Goal: Information Seeking & Learning: Learn about a topic

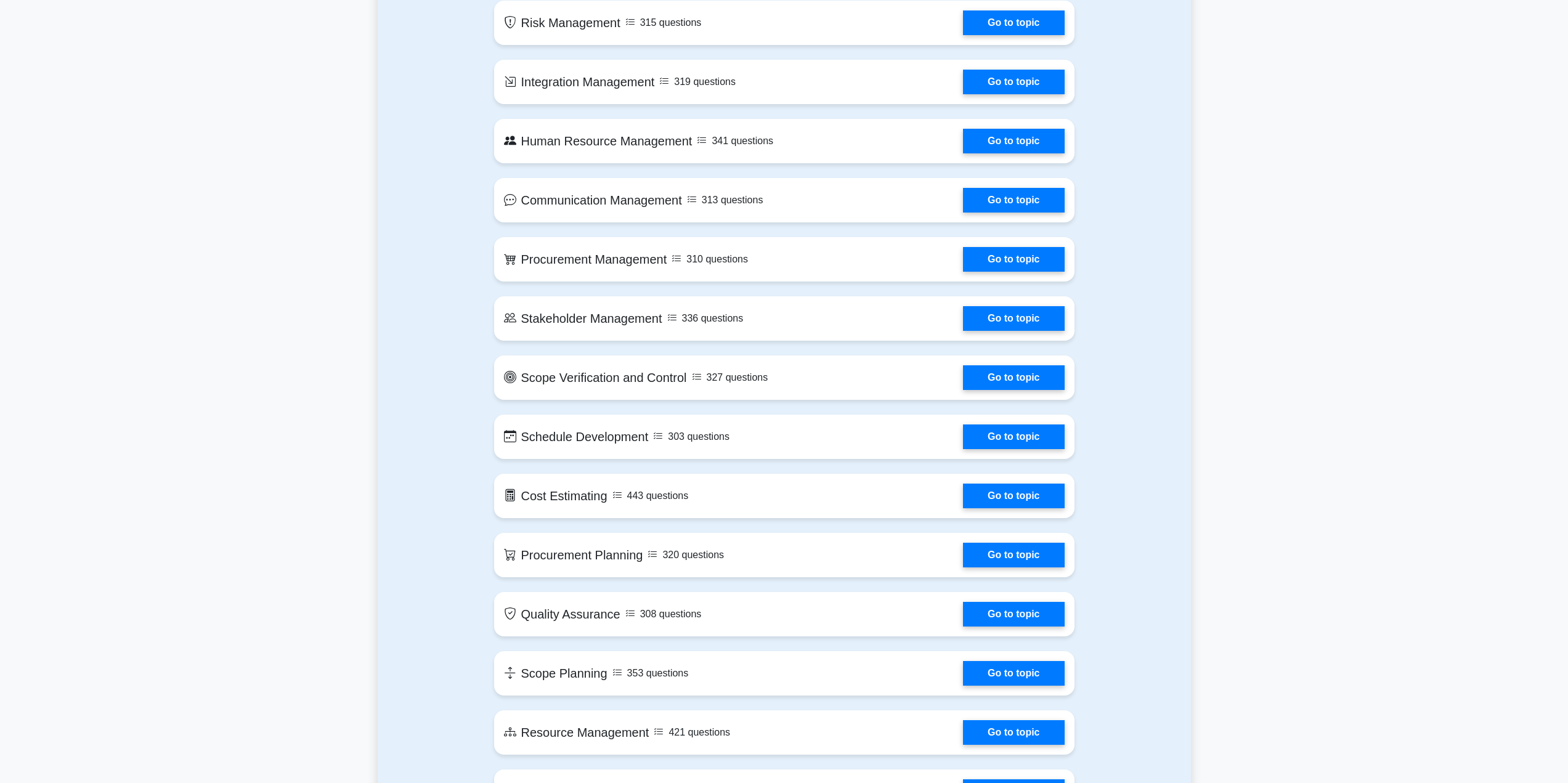
scroll to position [986, 0]
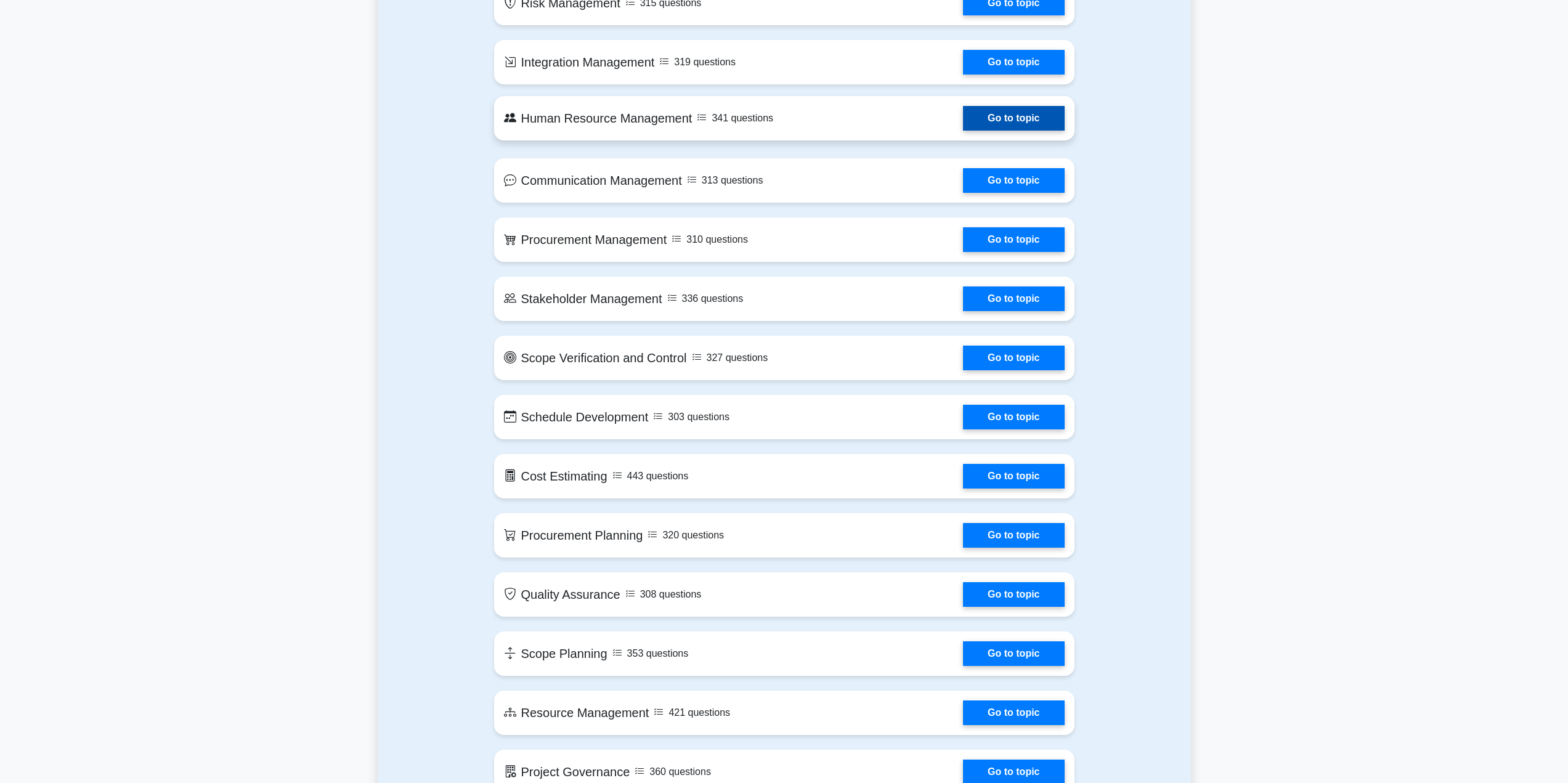
drag, startPoint x: 1008, startPoint y: 360, endPoint x: 1060, endPoint y: 130, distance: 235.8
click at [993, 479] on link "Go to topic" at bounding box center [1014, 473] width 101 height 25
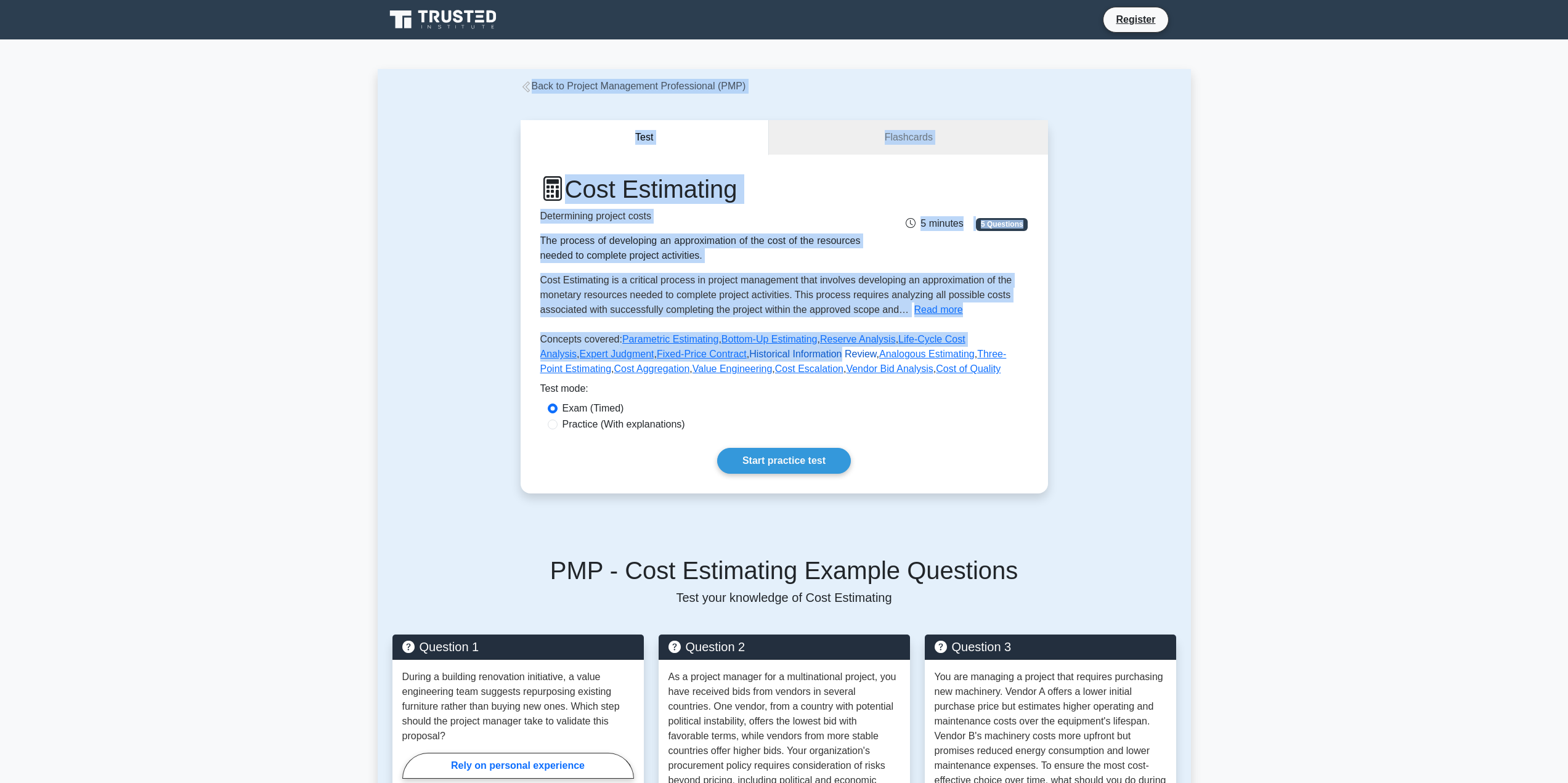
drag, startPoint x: 460, startPoint y: 124, endPoint x: 766, endPoint y: 357, distance: 384.6
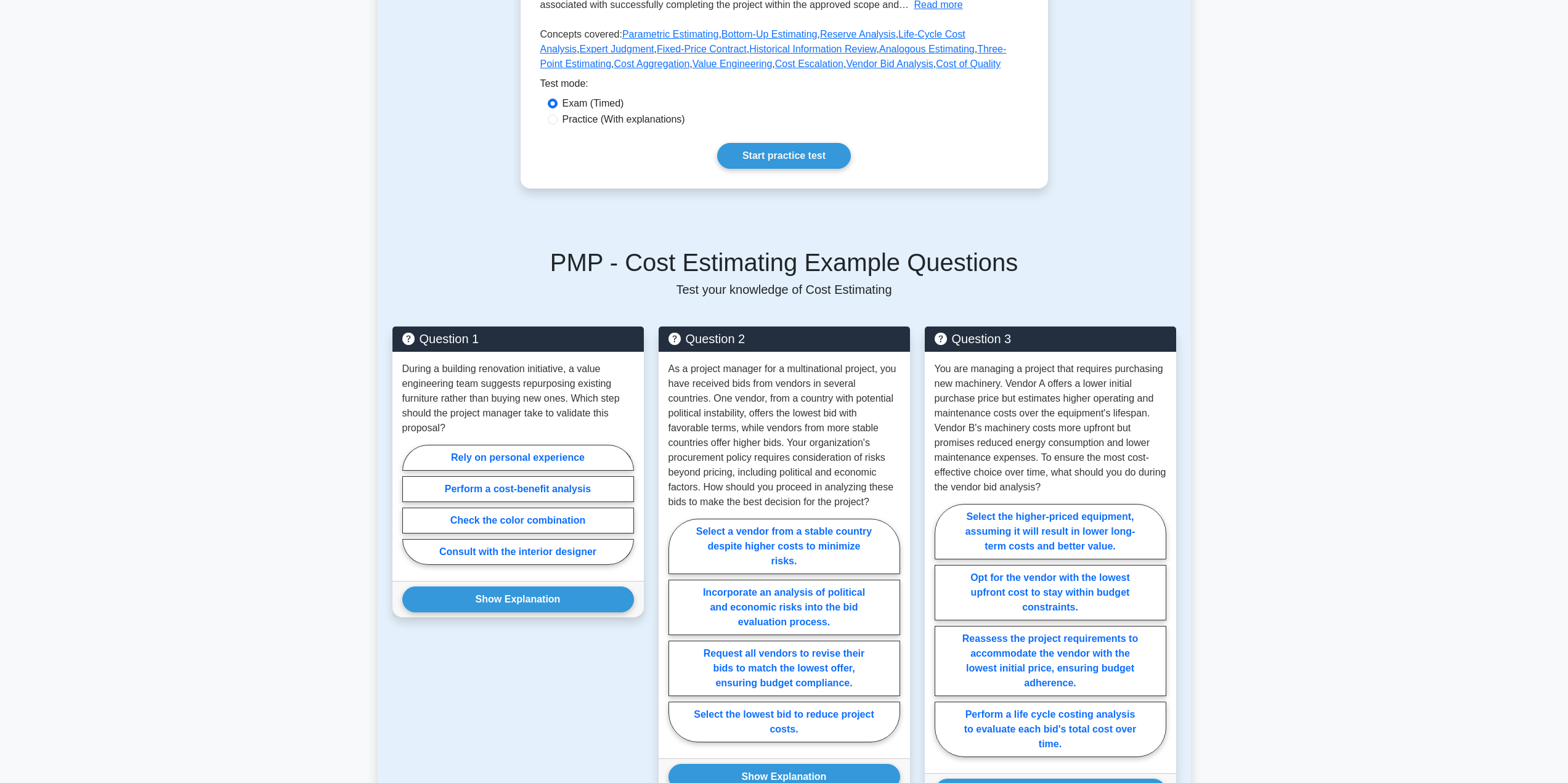
drag, startPoint x: 256, startPoint y: 249, endPoint x: 219, endPoint y: 186, distance: 73.1
click at [233, 211] on main "Back to Project Management Professional (PMP) Test Flashcards Cost Estimating D…" at bounding box center [784, 556] width 1568 height 1650
drag, startPoint x: 225, startPoint y: 197, endPoint x: 278, endPoint y: 278, distance: 96.8
click at [278, 289] on main "Back to Project Management Professional (PMP) Test Flashcards Cost Estimating D…" at bounding box center [784, 556] width 1568 height 1650
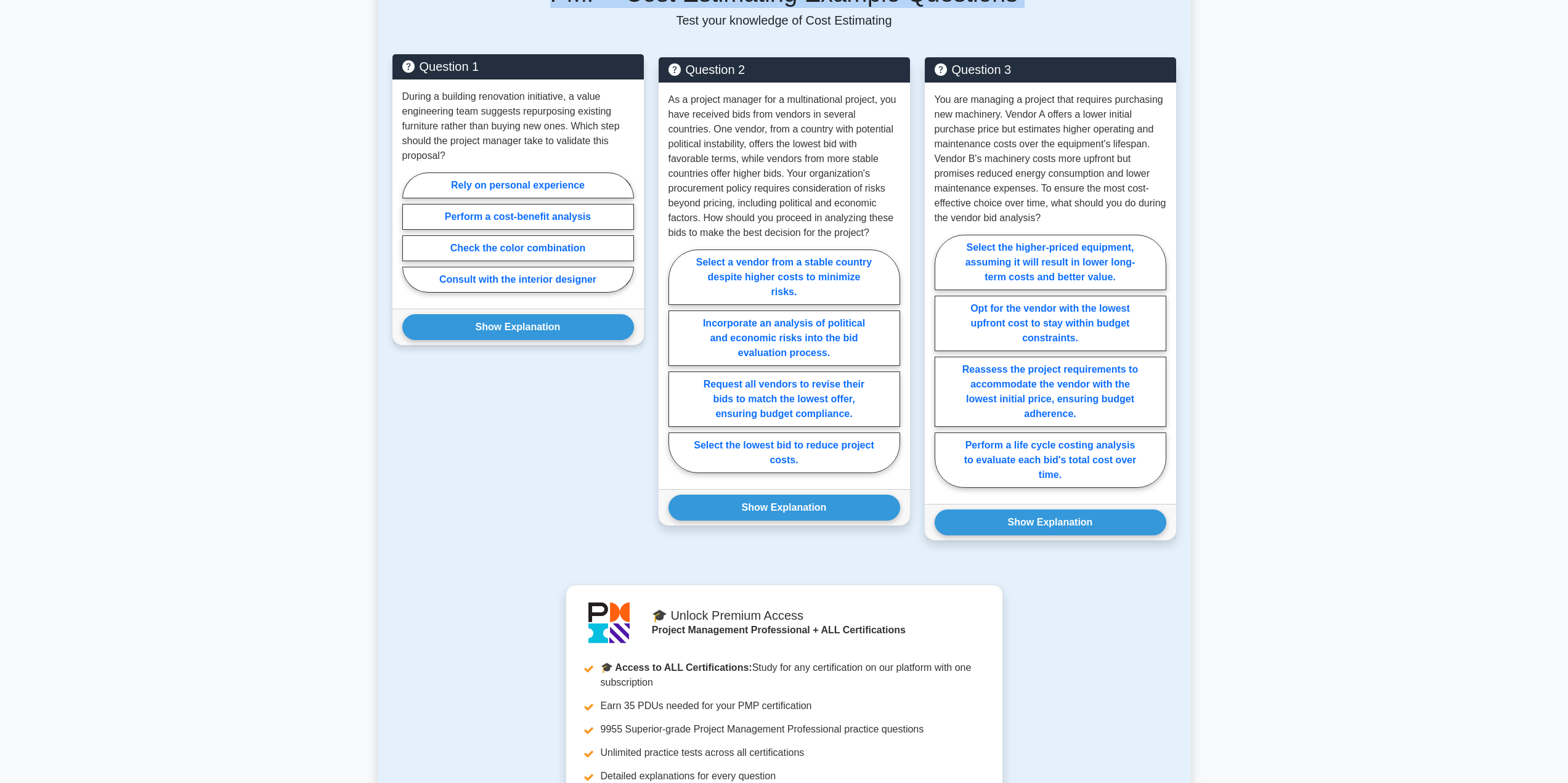
scroll to position [549, 0]
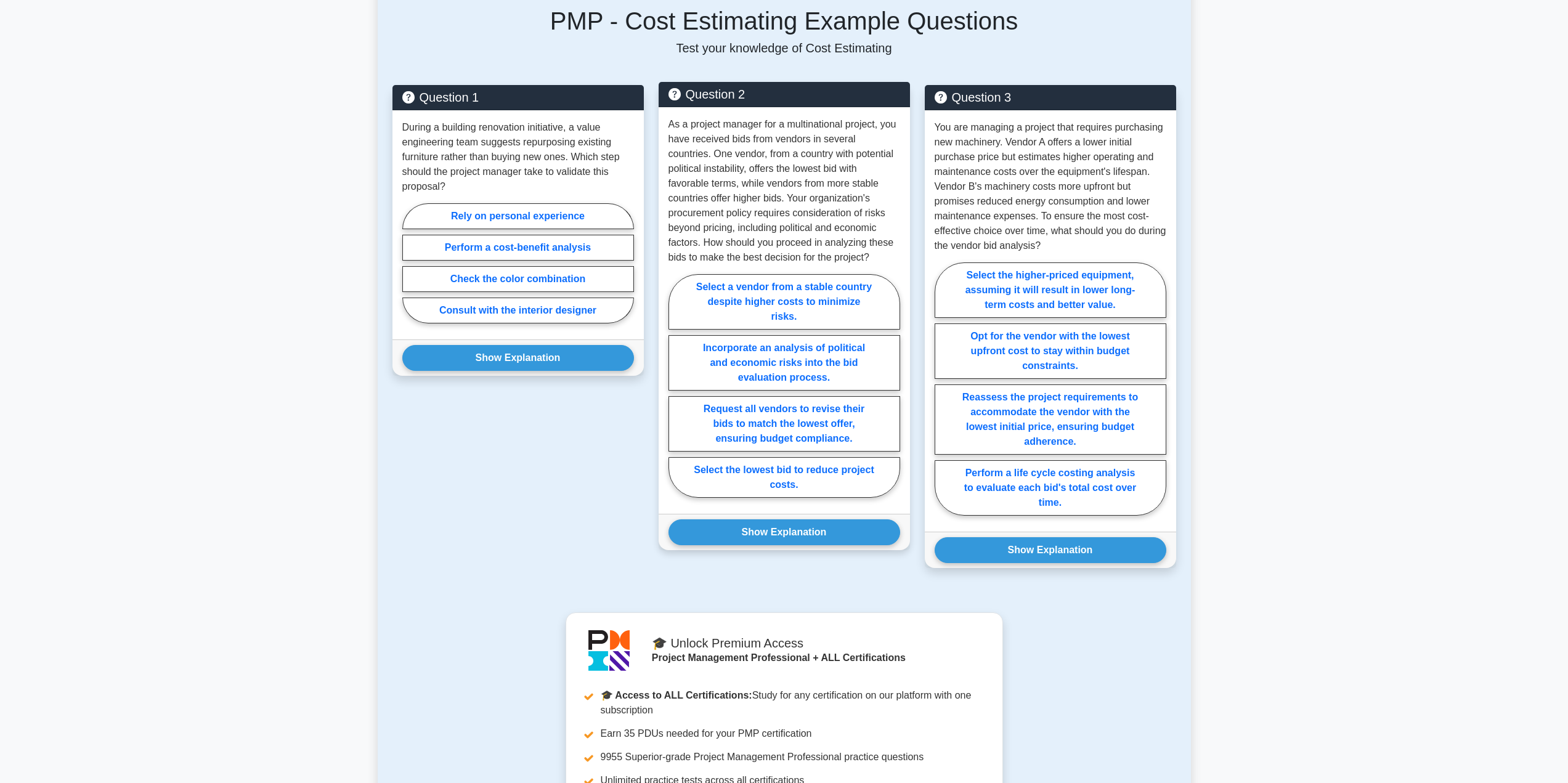
click at [791, 280] on div "As a project manager for a multinational project, you have received bids from v…" at bounding box center [784, 311] width 251 height 407
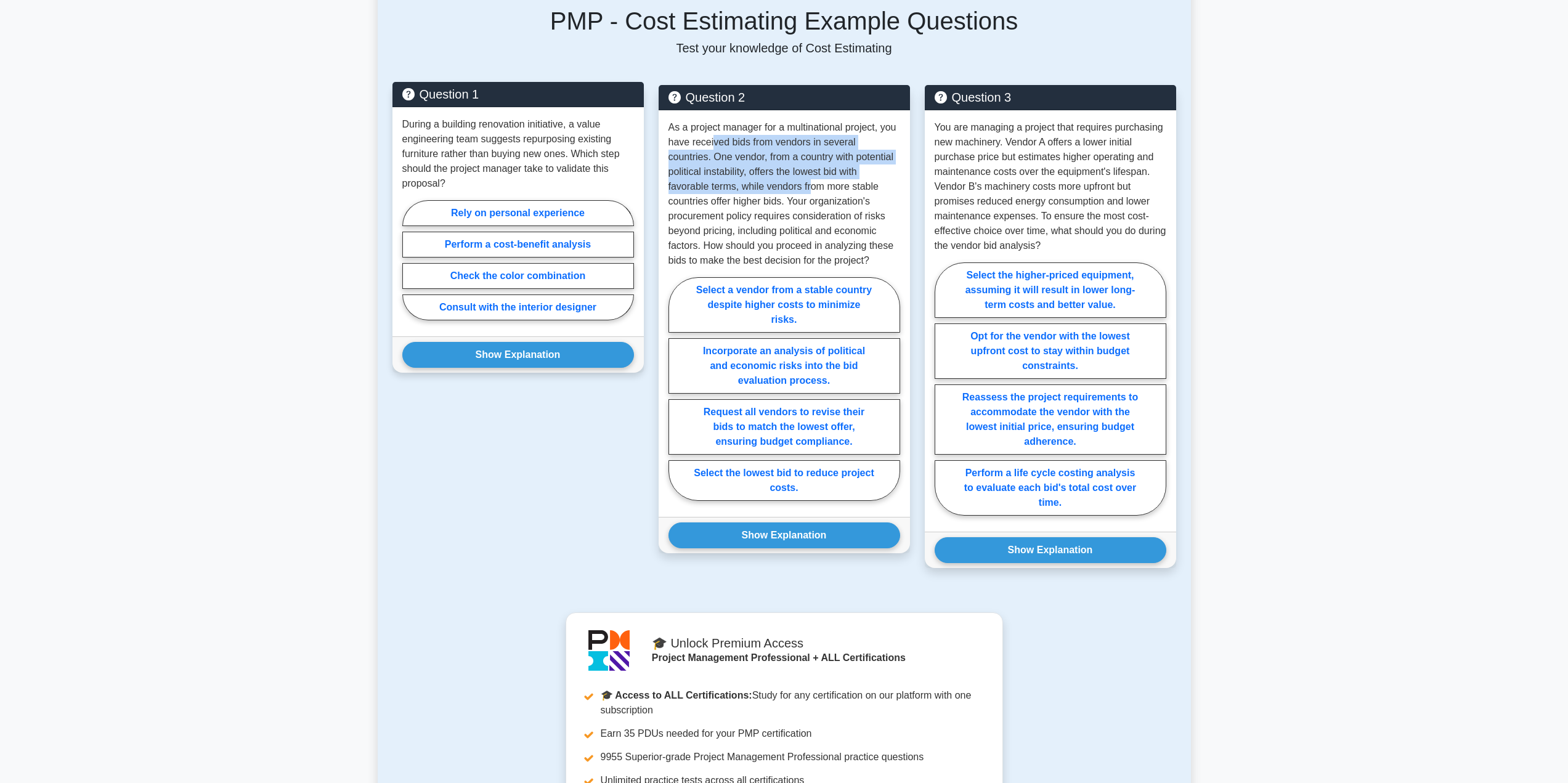
drag, startPoint x: 700, startPoint y: 134, endPoint x: 607, endPoint y: 107, distance: 96.8
click at [682, 117] on div "As a project manager for a multinational project, you have received bids from v…" at bounding box center [784, 314] width 251 height 407
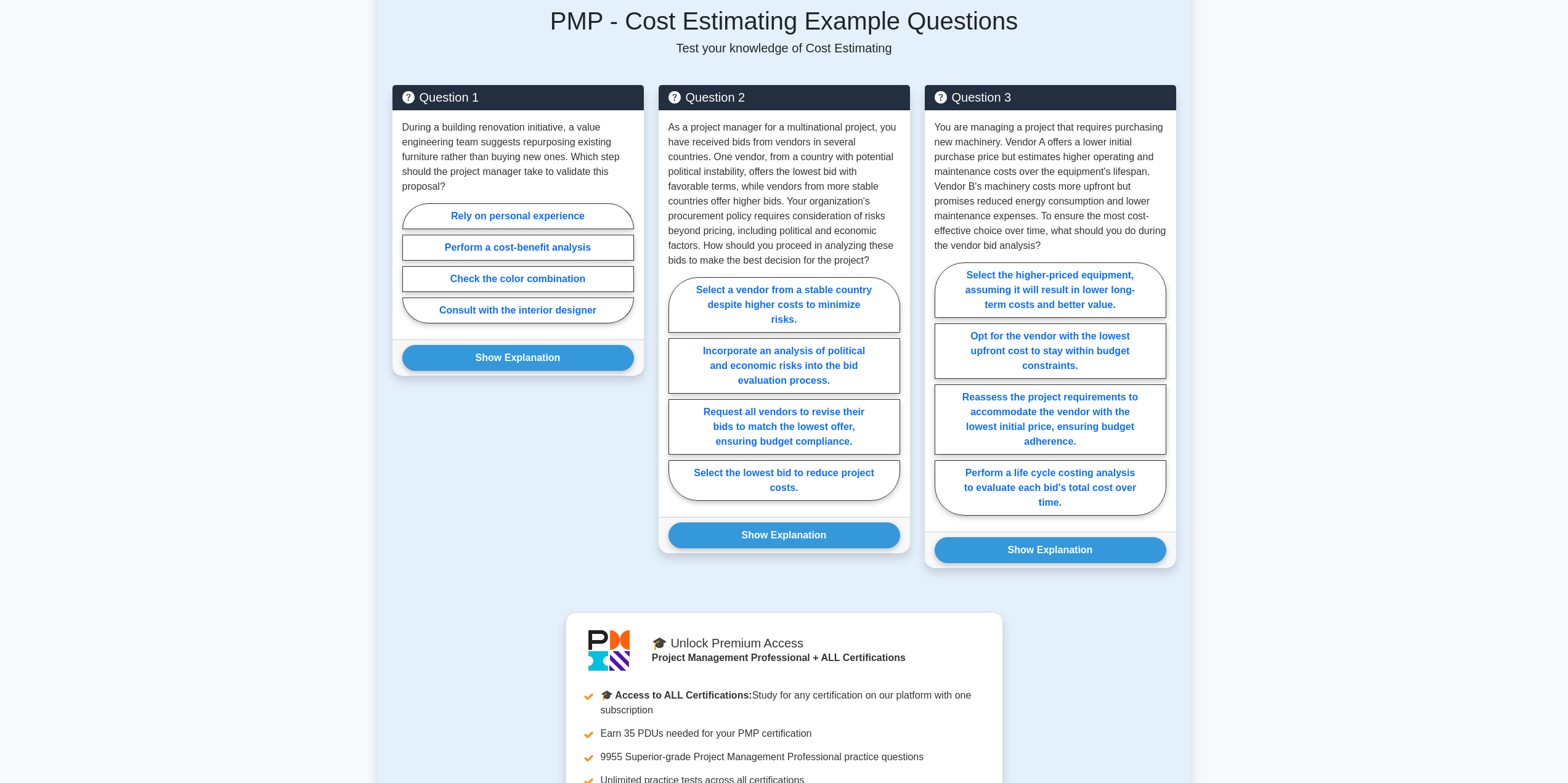
drag, startPoint x: 327, startPoint y: 116, endPoint x: 342, endPoint y: 114, distance: 15.1
click at [328, 116] on main "Back to Project Management Professional (PMP) Test Flashcards Cost Estimating D…" at bounding box center [784, 314] width 1568 height 1650
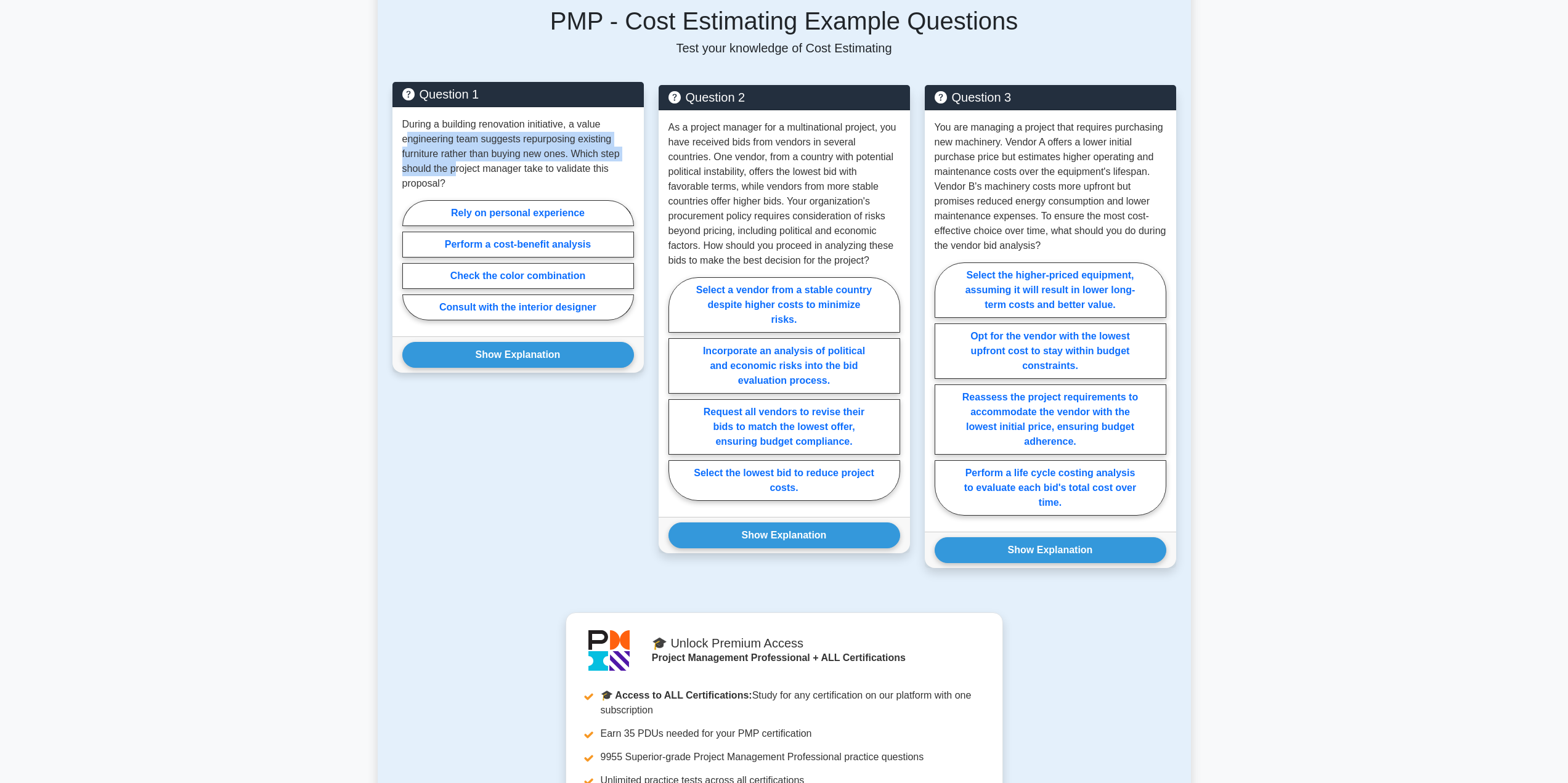
drag, startPoint x: 405, startPoint y: 135, endPoint x: 455, endPoint y: 175, distance: 64.0
click at [455, 175] on p "During a building renovation initiative, a value engineering team suggests repu…" at bounding box center [518, 153] width 232 height 74
click at [462, 187] on p "During a building renovation initiative, a value engineering team suggests repu…" at bounding box center [518, 153] width 232 height 74
drag, startPoint x: 588, startPoint y: 188, endPoint x: 486, endPoint y: 155, distance: 107.2
click at [625, 198] on div "During a building renovation initiative, a value engineering team suggests repu…" at bounding box center [518, 222] width 251 height 229
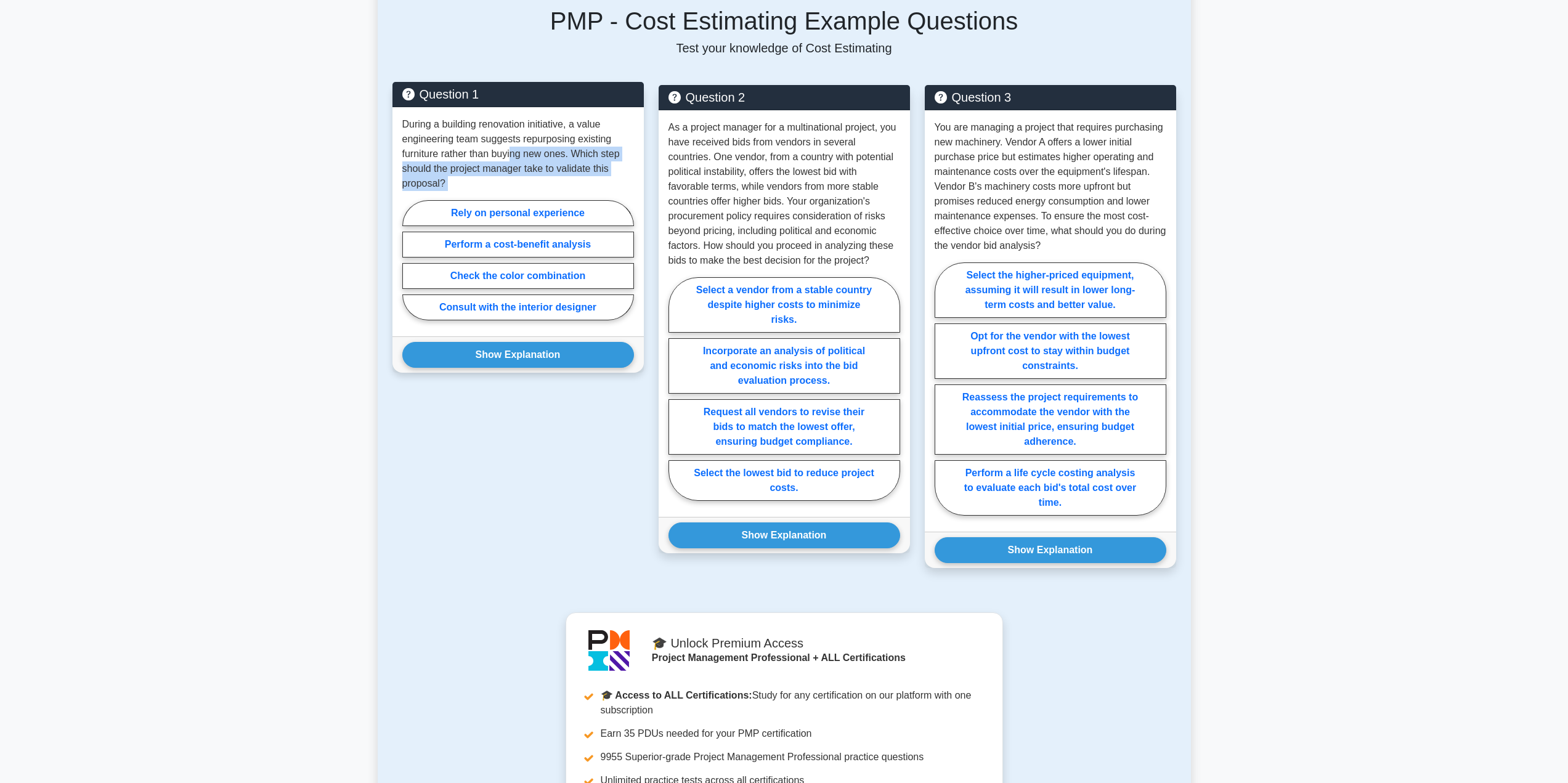
click at [478, 167] on p "During a building renovation initiative, a value engineering team suggests repu…" at bounding box center [518, 153] width 232 height 74
click at [478, 169] on p "During a building renovation initiative, a value engineering team suggests repu…" at bounding box center [518, 153] width 232 height 74
click at [520, 241] on label "Perform a cost-benefit analysis" at bounding box center [518, 244] width 232 height 26
click at [410, 260] on input "Perform a cost-benefit analysis" at bounding box center [406, 264] width 8 height 8
radio input "true"
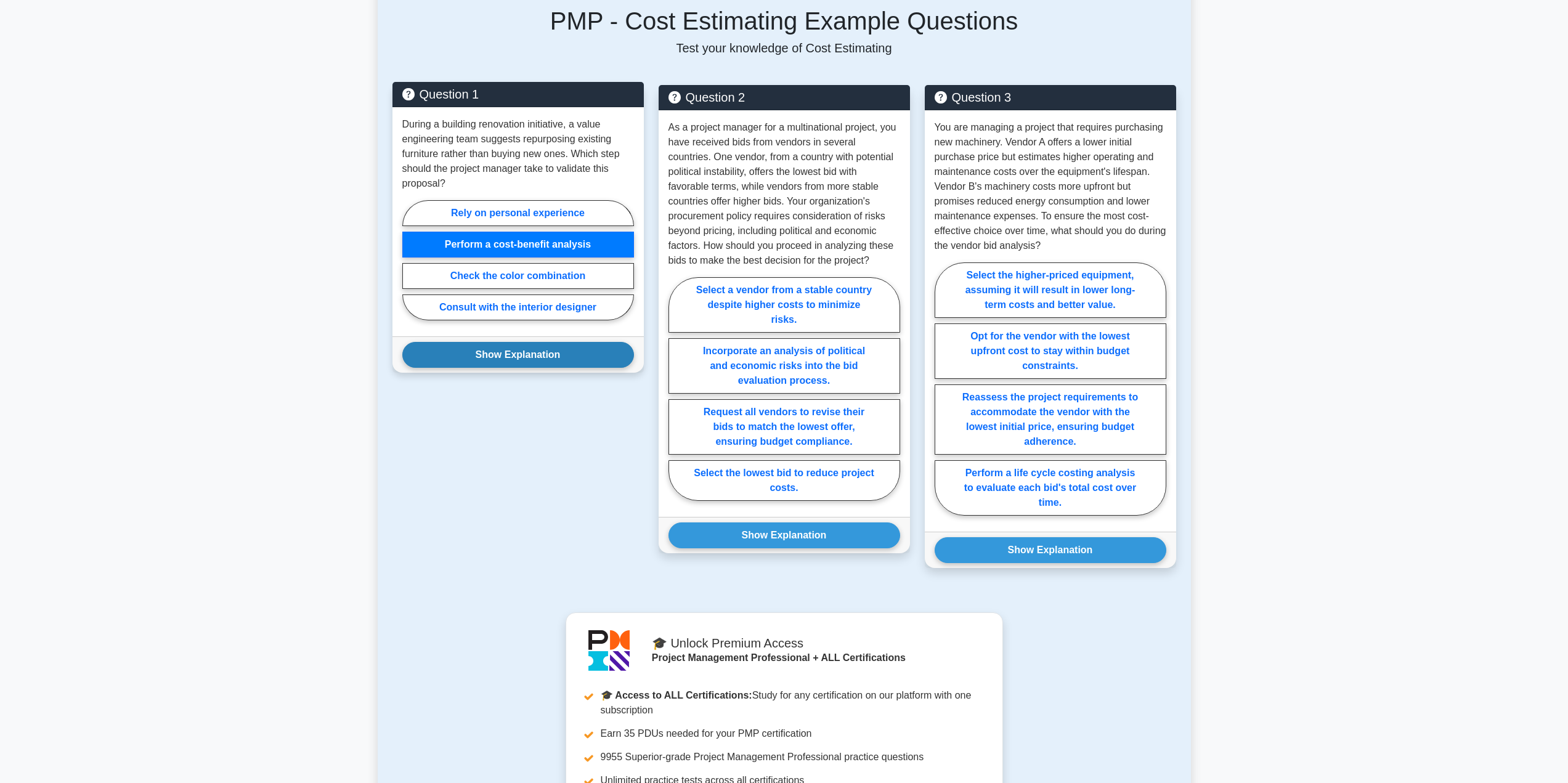
click at [529, 353] on button "Show Explanation" at bounding box center [518, 355] width 232 height 26
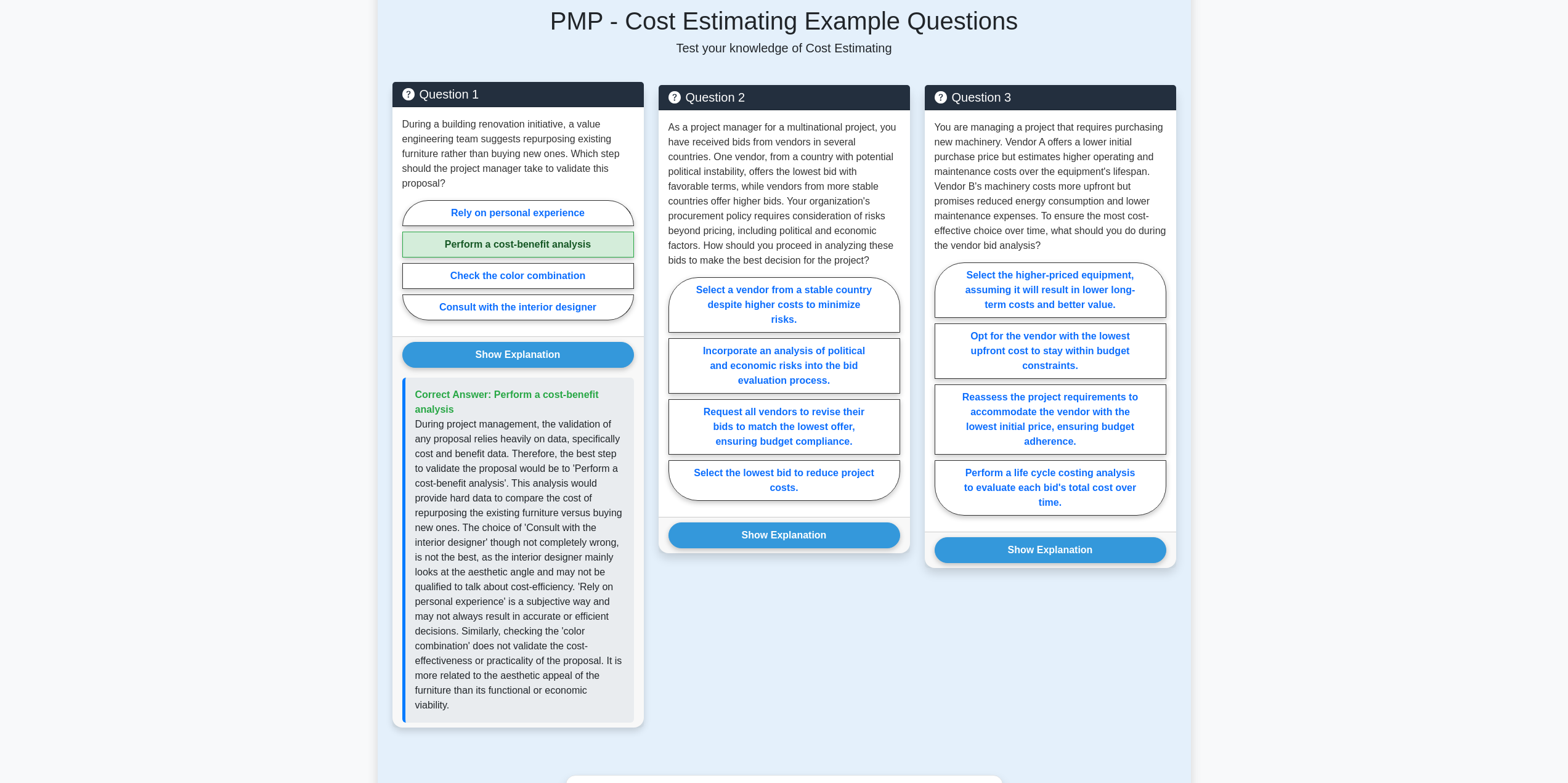
drag, startPoint x: 487, startPoint y: 403, endPoint x: 434, endPoint y: 387, distance: 55.4
click at [434, 387] on div "Correct Answer: Perform a cost-benefit analysis" at bounding box center [518, 550] width 232 height 345
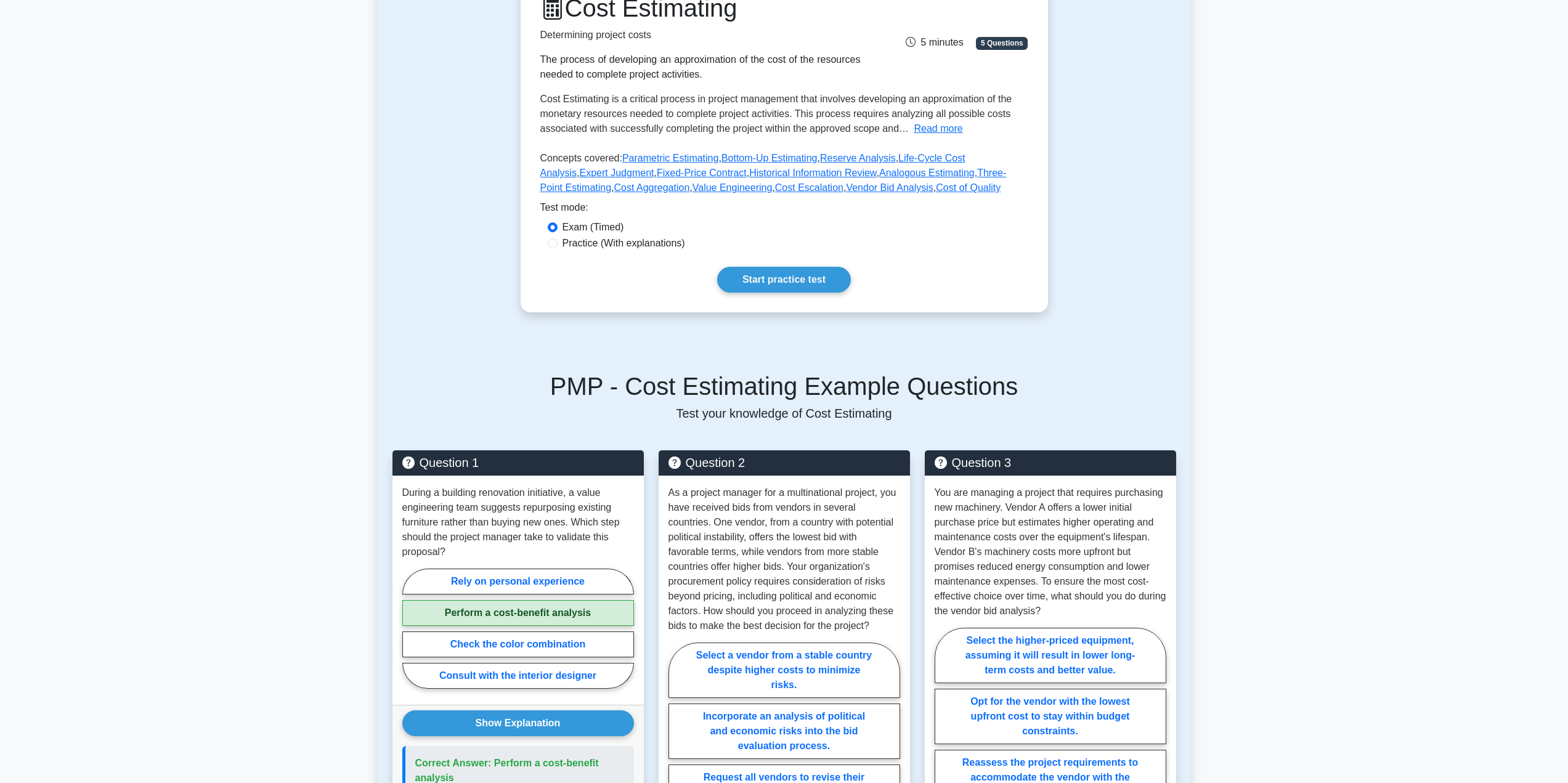
scroll to position [0, 0]
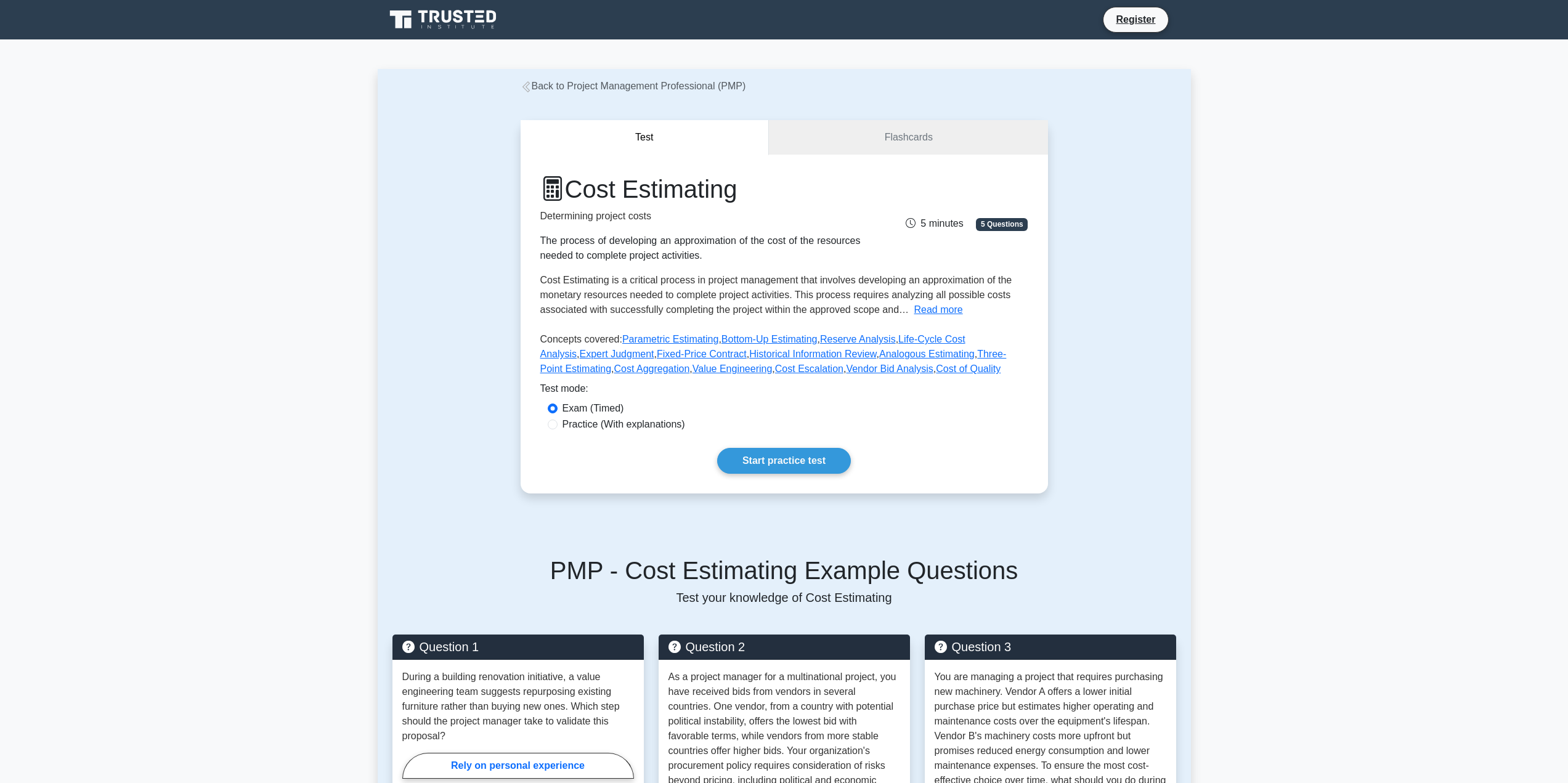
click at [623, 428] on label "Practice (With explanations)" at bounding box center [624, 424] width 123 height 15
click at [558, 428] on input "Practice (With explanations)" at bounding box center [553, 424] width 10 height 10
radio input "true"
click at [803, 465] on link "Start practice test" at bounding box center [784, 460] width 134 height 26
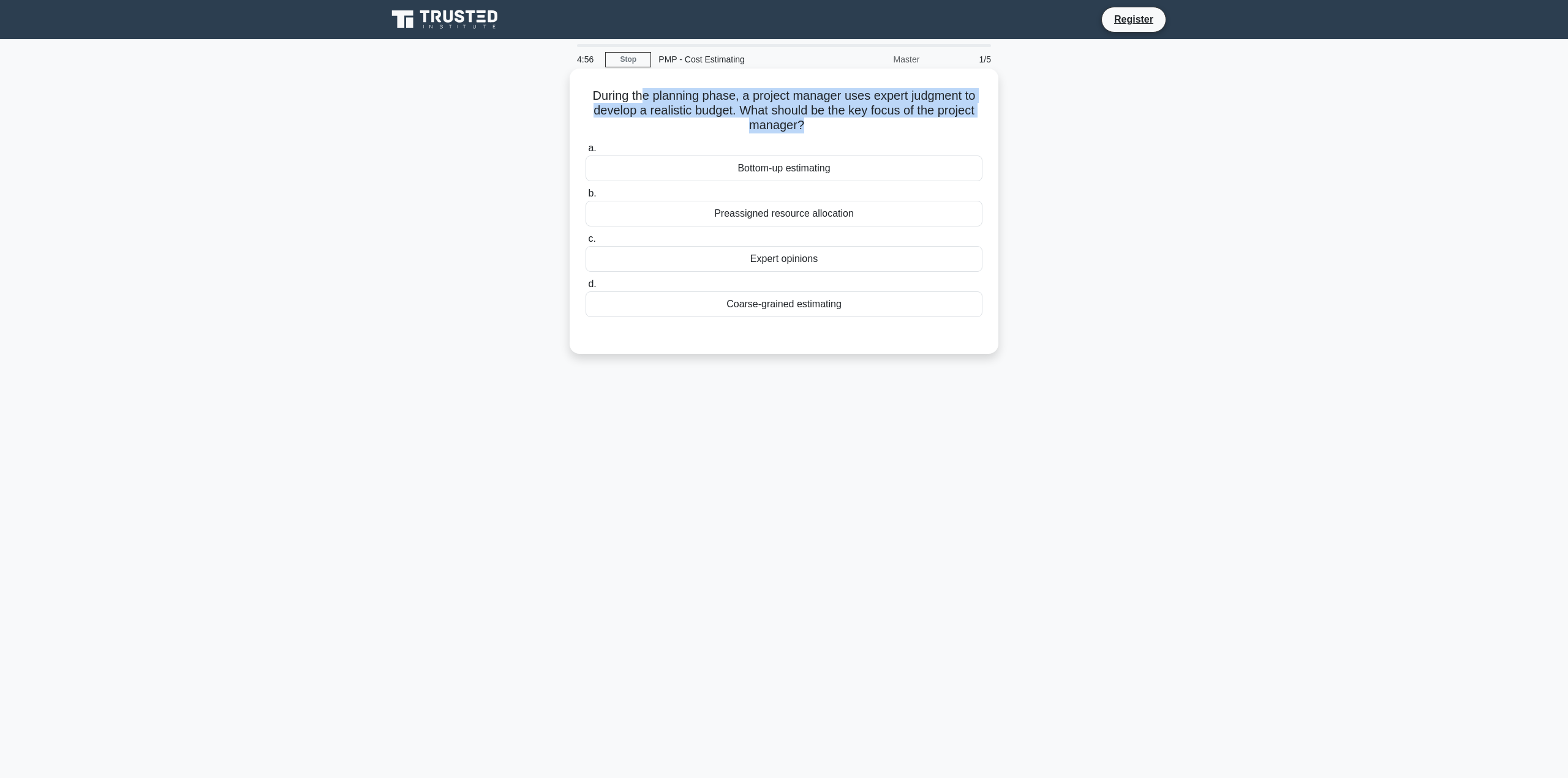
drag, startPoint x: 637, startPoint y: 89, endPoint x: 802, endPoint y: 129, distance: 169.8
click at [802, 129] on h5 "During the planning phase, a project manager uses expert judgment to develop a …" at bounding box center [784, 111] width 399 height 45
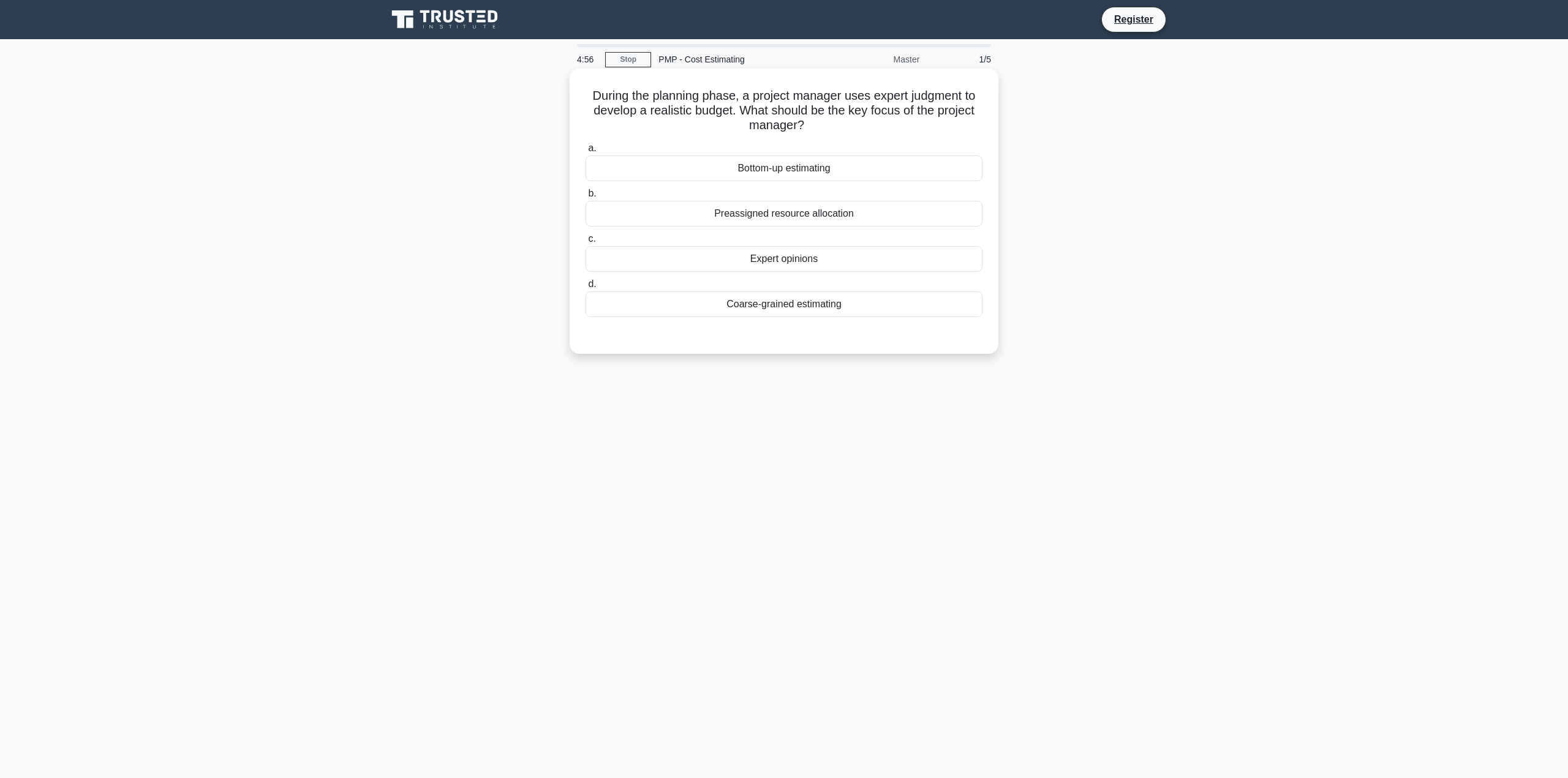
click at [819, 133] on icon ".spinner_0XTQ{transform-origin:center;animation:spinner_y6GP .75s linear infini…" at bounding box center [811, 125] width 14 height 14
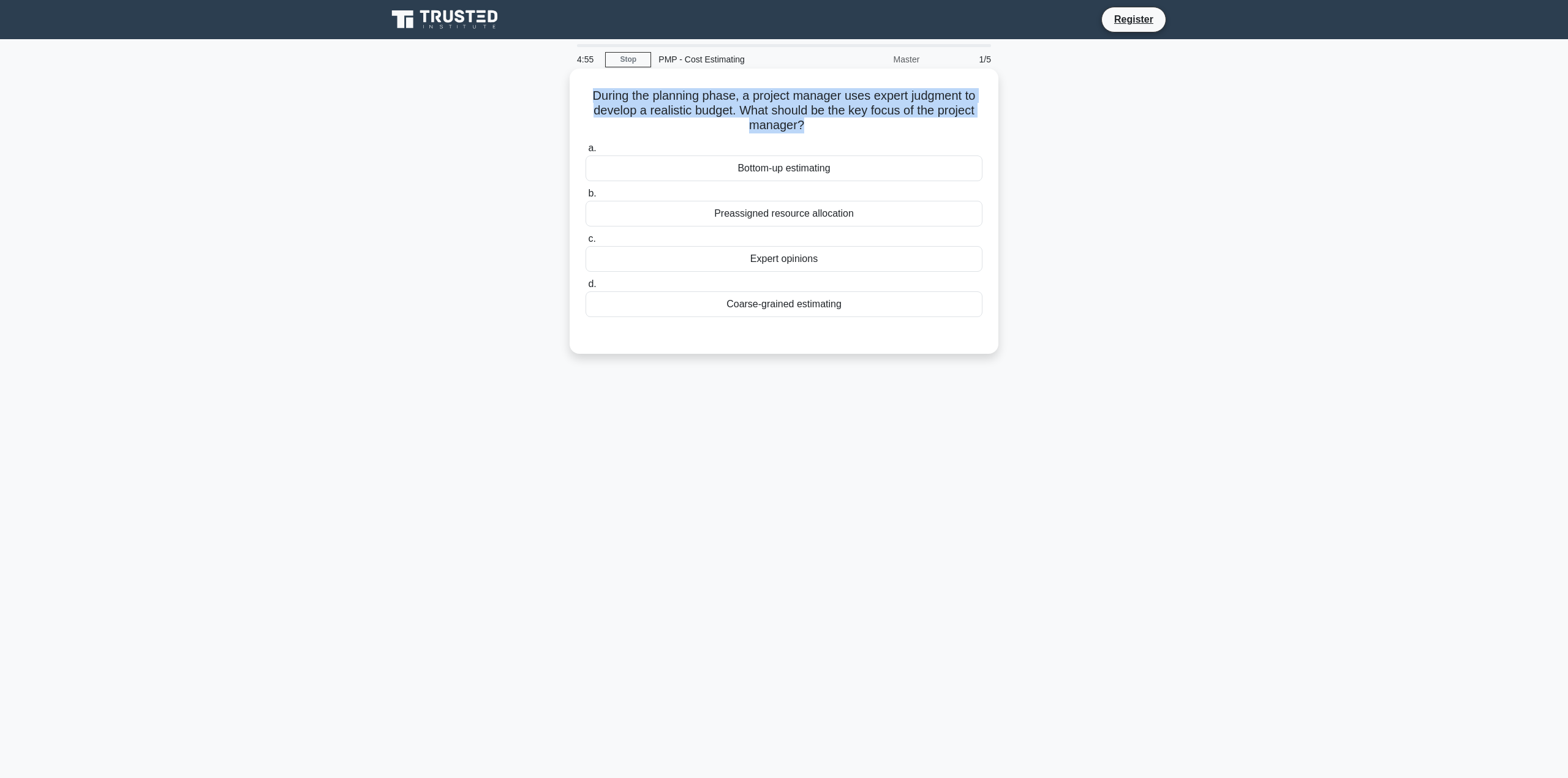
drag, startPoint x: 820, startPoint y: 134, endPoint x: 571, endPoint y: 99, distance: 251.4
click at [571, 99] on div "During the planning phase, a project manager uses expert judgment to develop a …" at bounding box center [783, 211] width 429 height 285
click at [866, 118] on h5 "During the planning phase, a project manager uses expert judgment to develop a …" at bounding box center [784, 111] width 399 height 45
drag, startPoint x: 1098, startPoint y: 266, endPoint x: 1075, endPoint y: 255, distance: 25.5
click at [1089, 260] on div "During the planning phase, a project manager uses expert judgment to develop a …" at bounding box center [784, 221] width 808 height 300
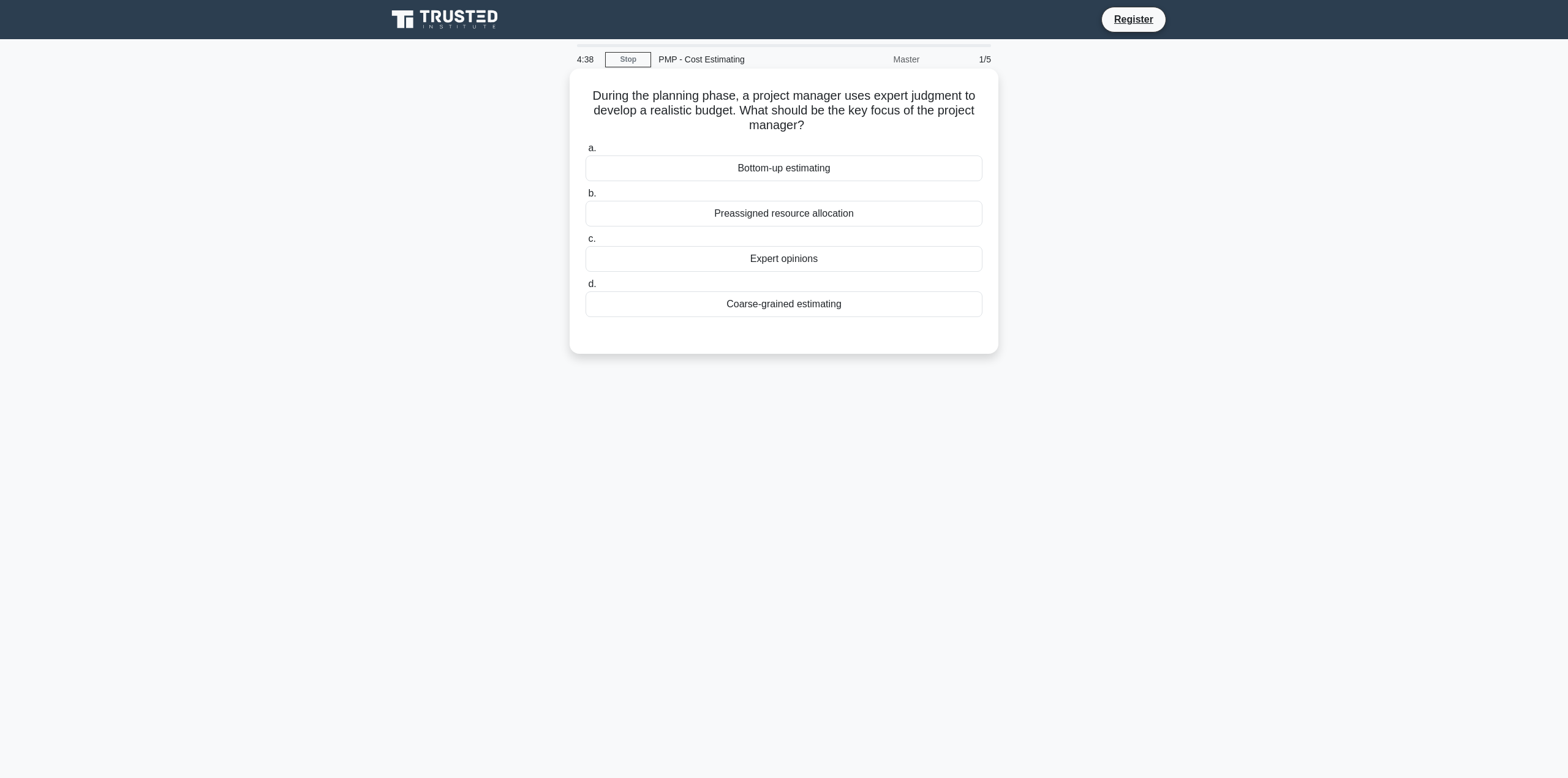
click at [869, 143] on label "a. Bottom-up estimating" at bounding box center [784, 161] width 397 height 40
click at [586, 144] on input "a. Bottom-up estimating" at bounding box center [586, 148] width 0 height 8
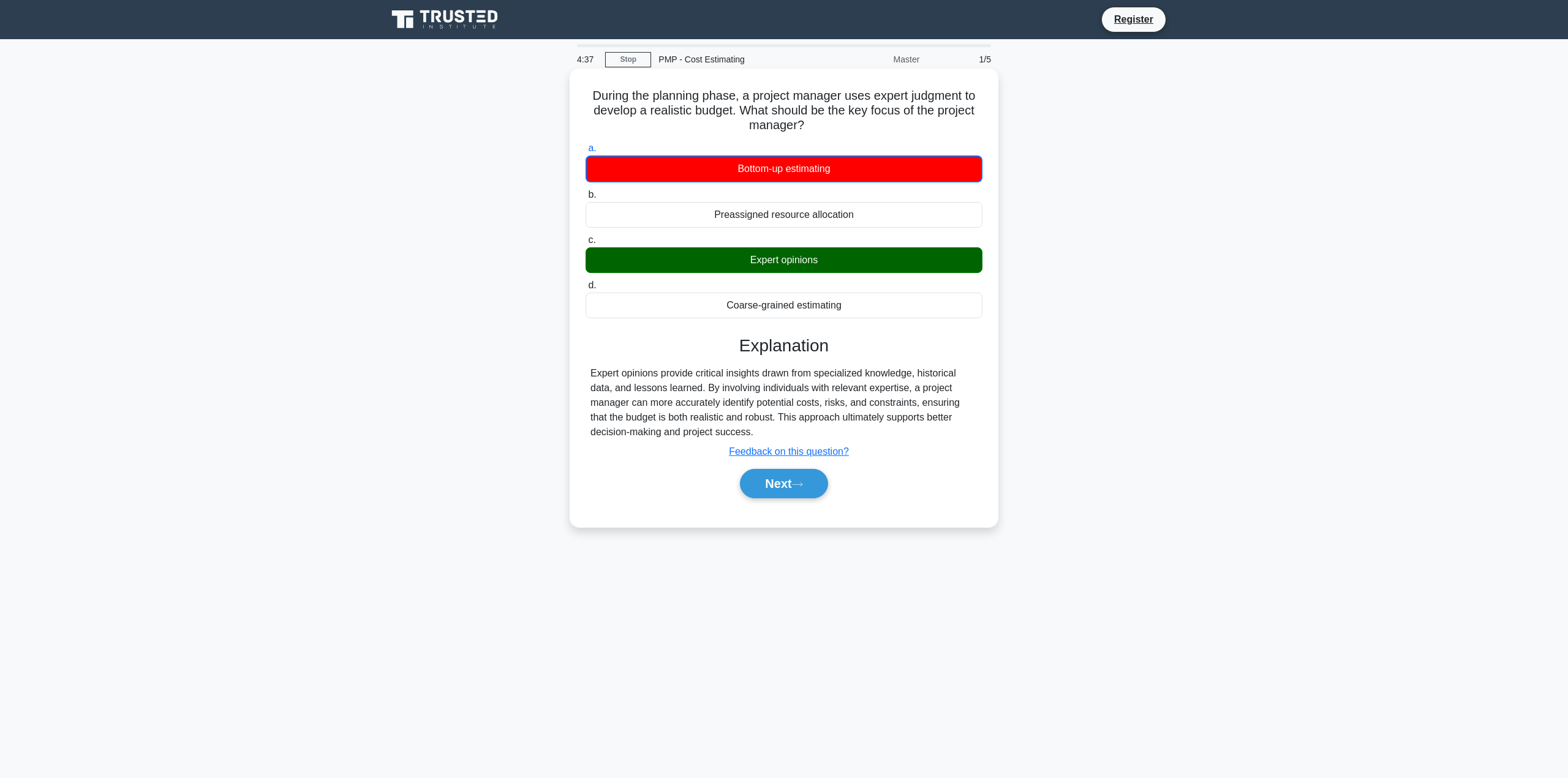
click at [866, 257] on div "Expert opinions" at bounding box center [784, 260] width 397 height 26
click at [586, 244] on input "c. Expert opinions" at bounding box center [586, 240] width 0 height 8
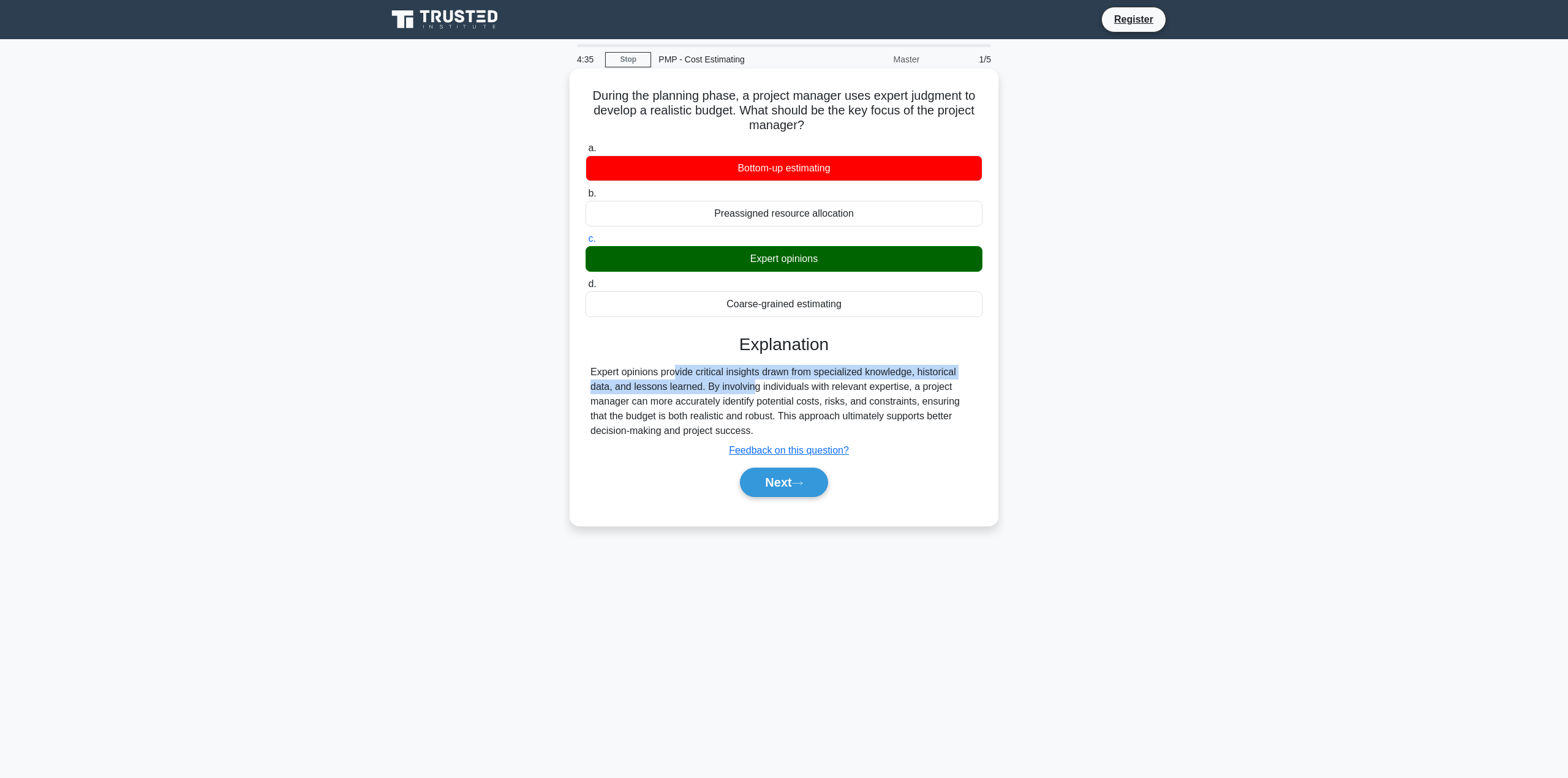
drag, startPoint x: 621, startPoint y: 378, endPoint x: 684, endPoint y: 393, distance: 64.8
click at [683, 393] on div "Expert opinions provide critical insights drawn from specialized knowledge, his…" at bounding box center [784, 402] width 387 height 73
drag, startPoint x: 766, startPoint y: 345, endPoint x: 691, endPoint y: 355, distance: 75.7
click at [689, 353] on h3 "Explanation" at bounding box center [783, 344] width 382 height 21
click at [690, 408] on div "Expert opinions provide critical insights drawn from specialized knowledge, his…" at bounding box center [784, 402] width 387 height 73
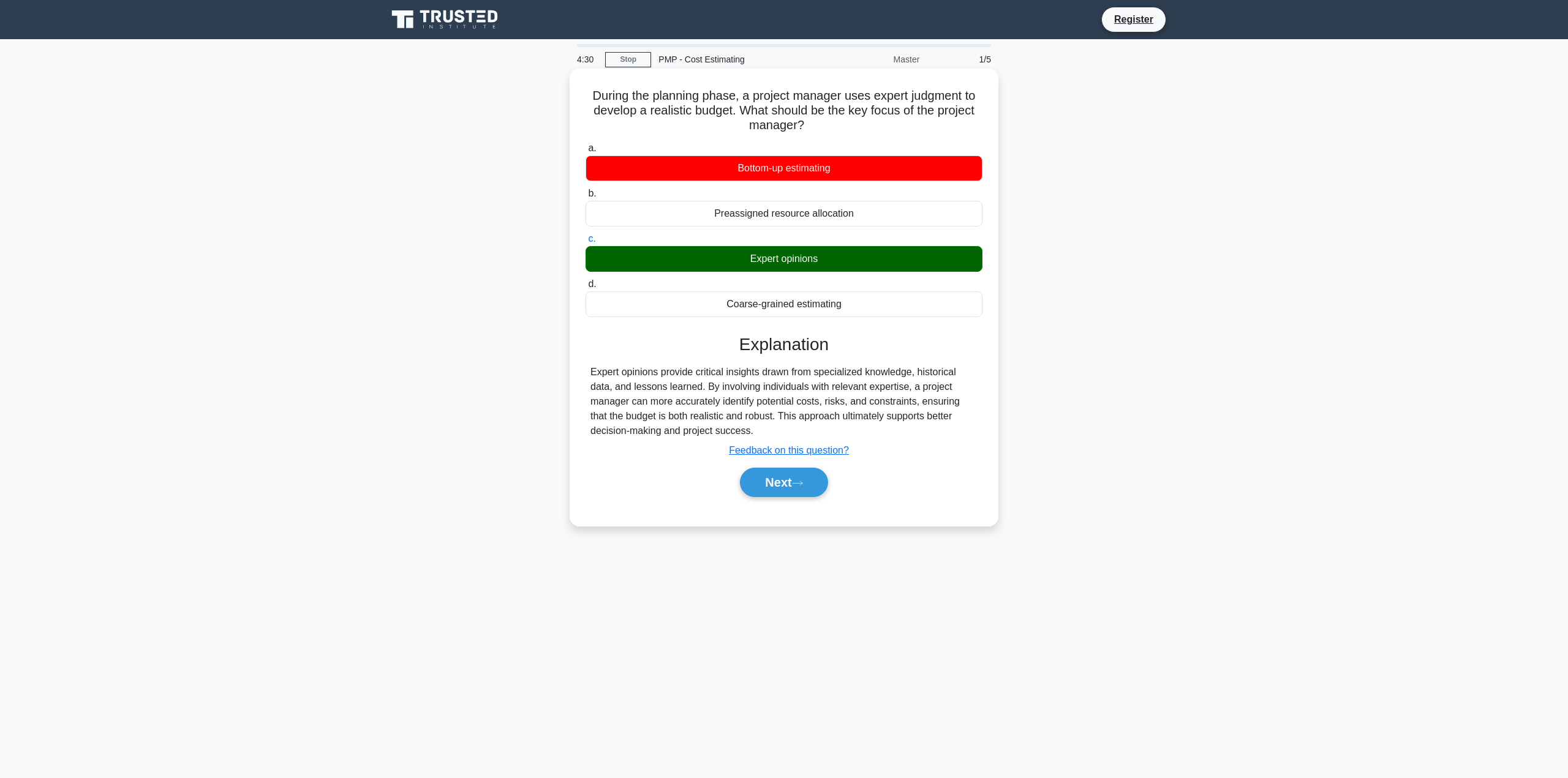
drag, startPoint x: 945, startPoint y: 126, endPoint x: 915, endPoint y: 116, distance: 31.6
click at [942, 123] on h5 "During the planning phase, a project manager uses expert judgment to develop a …" at bounding box center [784, 111] width 399 height 45
drag, startPoint x: 842, startPoint y: 129, endPoint x: 743, endPoint y: 120, distance: 99.4
click at [743, 120] on h5 "During the planning phase, a project manager uses expert judgment to develop a …" at bounding box center [784, 111] width 399 height 45
click at [858, 132] on h5 "During the planning phase, a project manager uses expert judgment to develop a …" at bounding box center [784, 111] width 399 height 45
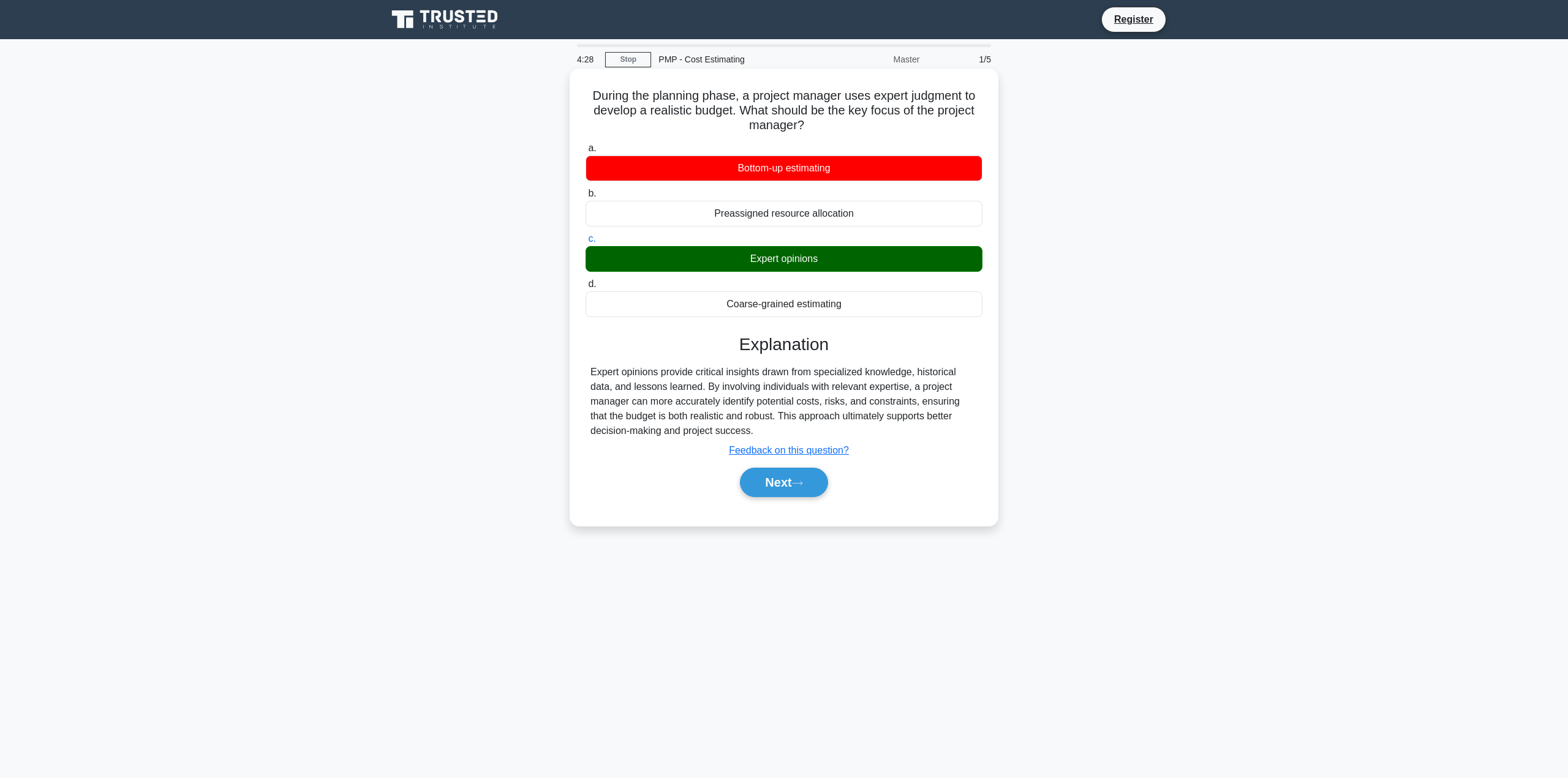
drag, startPoint x: 837, startPoint y: 131, endPoint x: 692, endPoint y: 111, distance: 146.4
click at [705, 112] on h5 "During the planning phase, a project manager uses expert judgment to develop a …" at bounding box center [784, 111] width 399 height 45
click at [839, 409] on div "Expert opinions provide critical insights drawn from specialized knowledge, his…" at bounding box center [784, 402] width 387 height 73
click at [783, 492] on button "Next" at bounding box center [784, 482] width 88 height 29
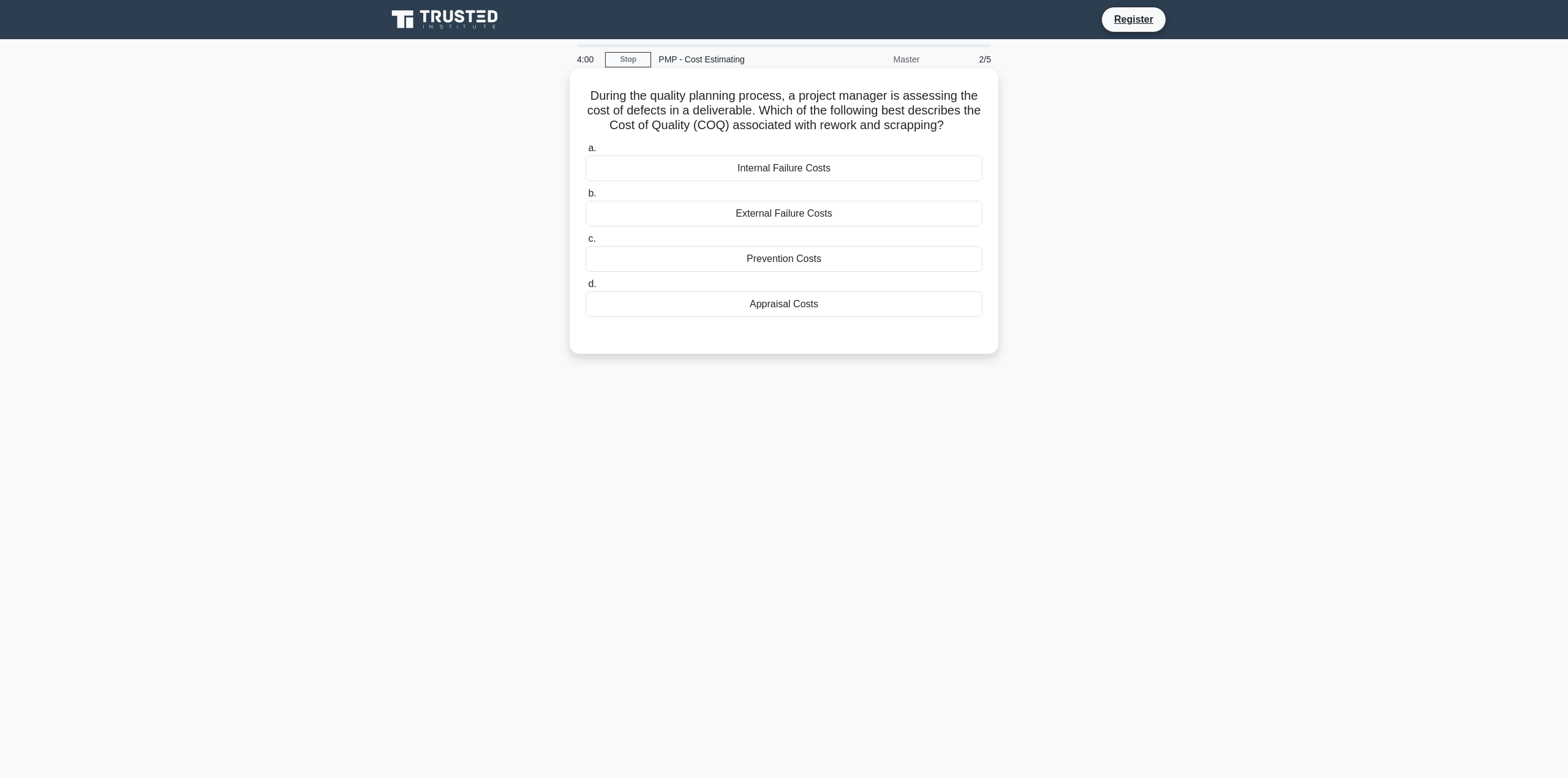
click at [797, 263] on div "Prevention Costs" at bounding box center [784, 258] width 397 height 26
click at [586, 243] on input "c. Prevention Costs" at bounding box center [586, 239] width 0 height 8
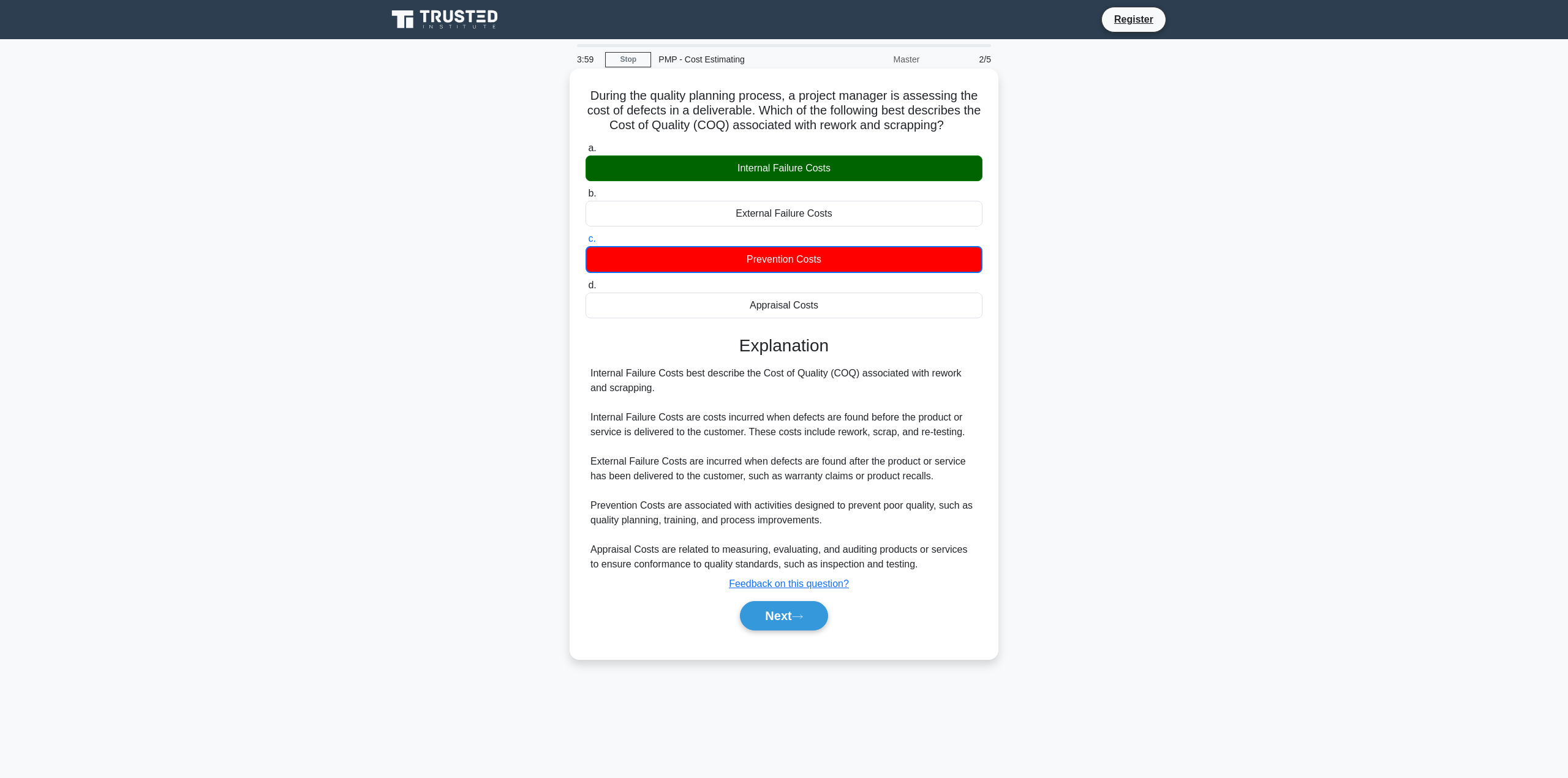
click at [862, 169] on div "Internal Failure Costs" at bounding box center [784, 168] width 397 height 26
click at [586, 152] on input "a. Internal Failure Costs" at bounding box center [586, 148] width 0 height 8
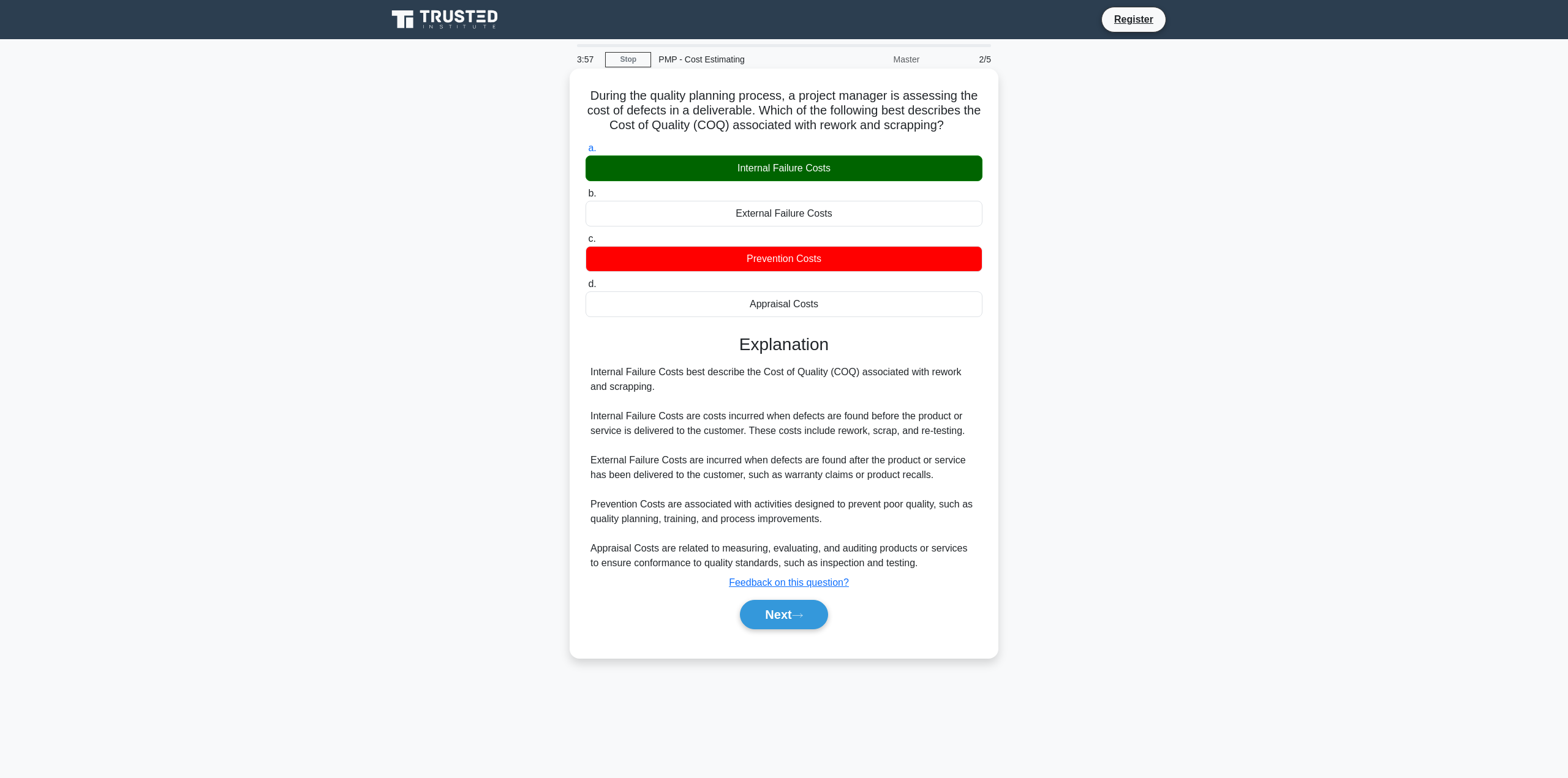
drag, startPoint x: 672, startPoint y: 392, endPoint x: 608, endPoint y: 378, distance: 65.5
click at [608, 378] on div "Internal Failure Costs best describe the Cost of Quality (COQ) associated with …" at bounding box center [784, 468] width 387 height 206
click at [782, 625] on button "Next" at bounding box center [784, 614] width 88 height 29
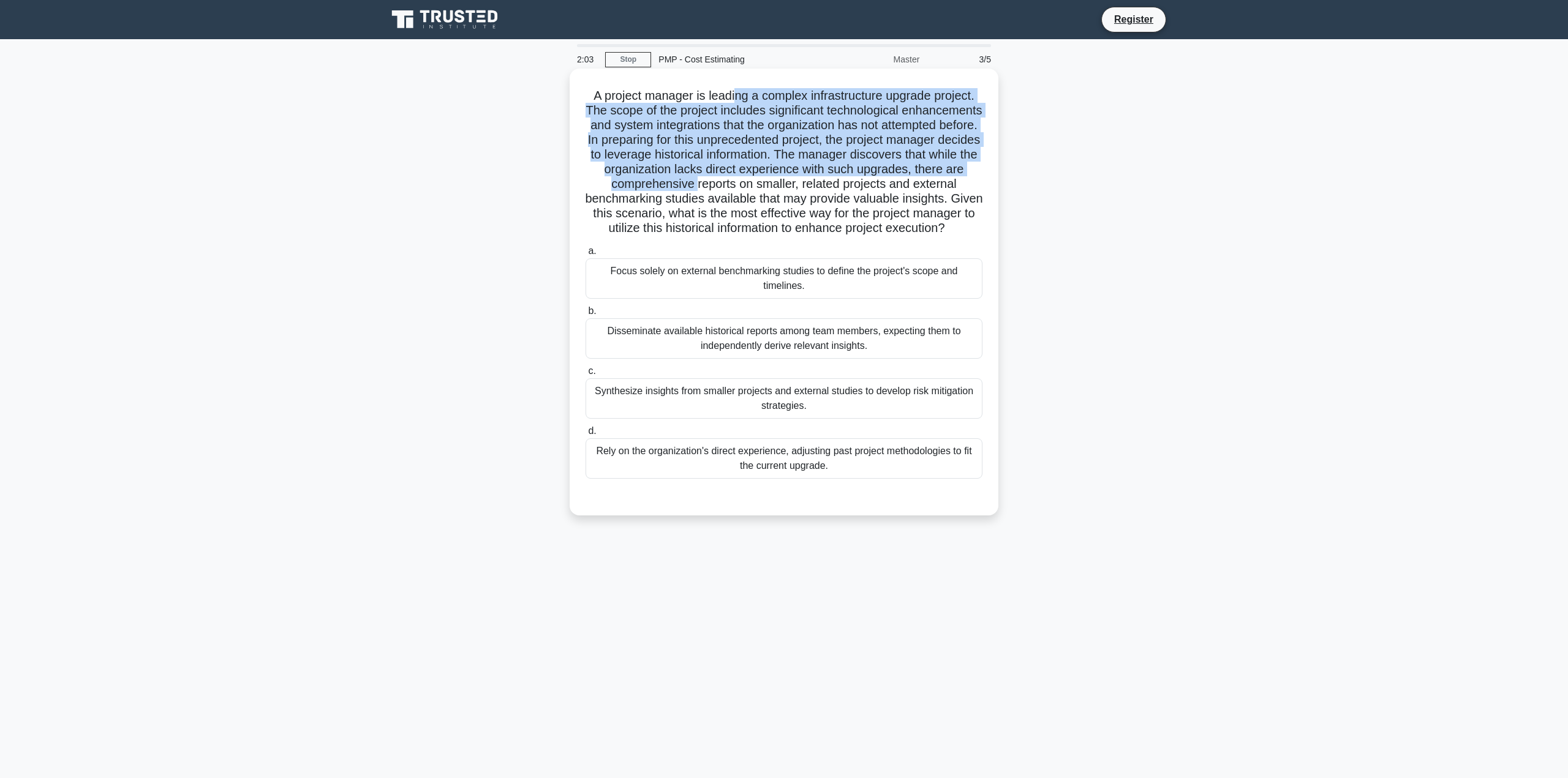
drag, startPoint x: 739, startPoint y: 91, endPoint x: 862, endPoint y: 186, distance: 155.4
click at [861, 184] on div "A project manager is leading a complex infrastructure upgrade project. The scop…" at bounding box center [783, 292] width 419 height 437
click at [761, 139] on h5 "A project manager is leading a complex infrastructure upgrade project. The scop…" at bounding box center [784, 163] width 399 height 148
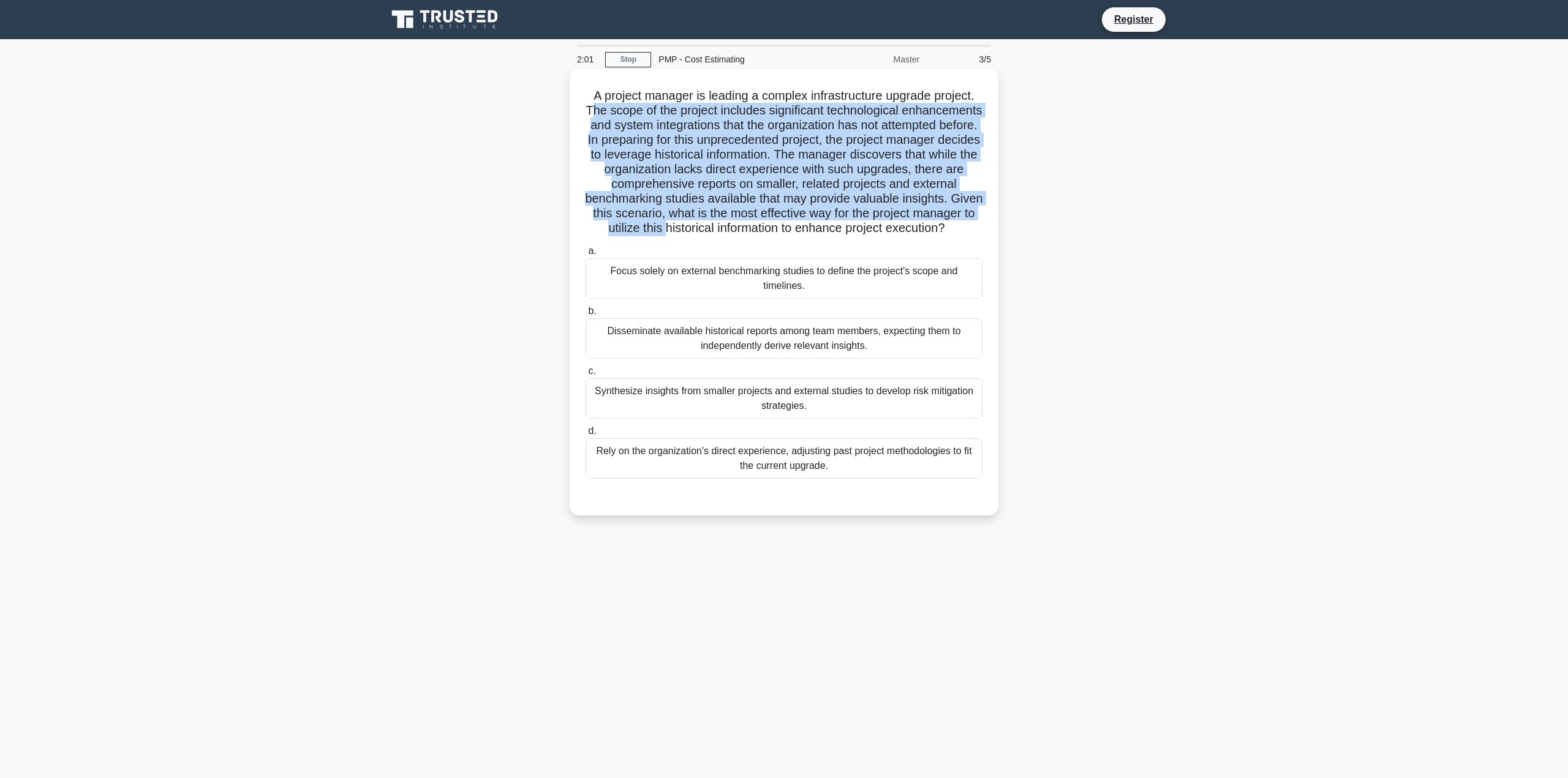
drag, startPoint x: 626, startPoint y: 107, endPoint x: 860, endPoint y: 242, distance: 270.1
click at [836, 221] on h5 "A project manager is leading a complex infrastructure upgrade project. The scop…" at bounding box center [784, 163] width 399 height 148
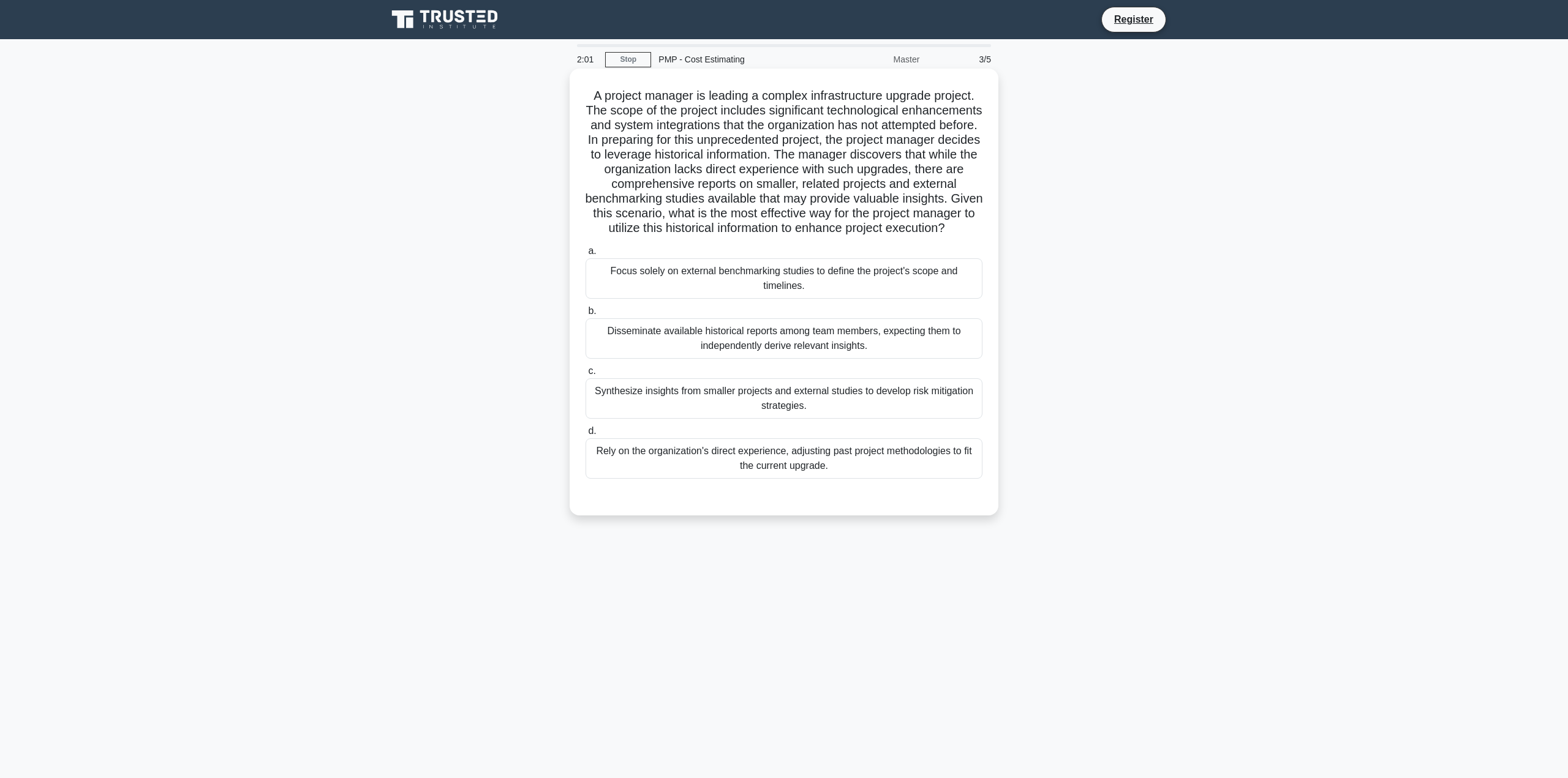
click at [945, 237] on icon ".spinner_0XTQ{transform-origin:center;animation:spinner_y6GP .75s linear infini…" at bounding box center [952, 228] width 14 height 14
drag, startPoint x: 802, startPoint y: 219, endPoint x: 778, endPoint y: 264, distance: 51.0
drag, startPoint x: 705, startPoint y: 137, endPoint x: 959, endPoint y: 163, distance: 255.3
click at [974, 161] on h5 "A project manager is leading a complex infrastructure upgrade project. The scop…" at bounding box center [784, 163] width 399 height 148
click at [598, 165] on h5 "A project manager is leading a complex infrastructure upgrade project. The scop…" at bounding box center [784, 163] width 399 height 148
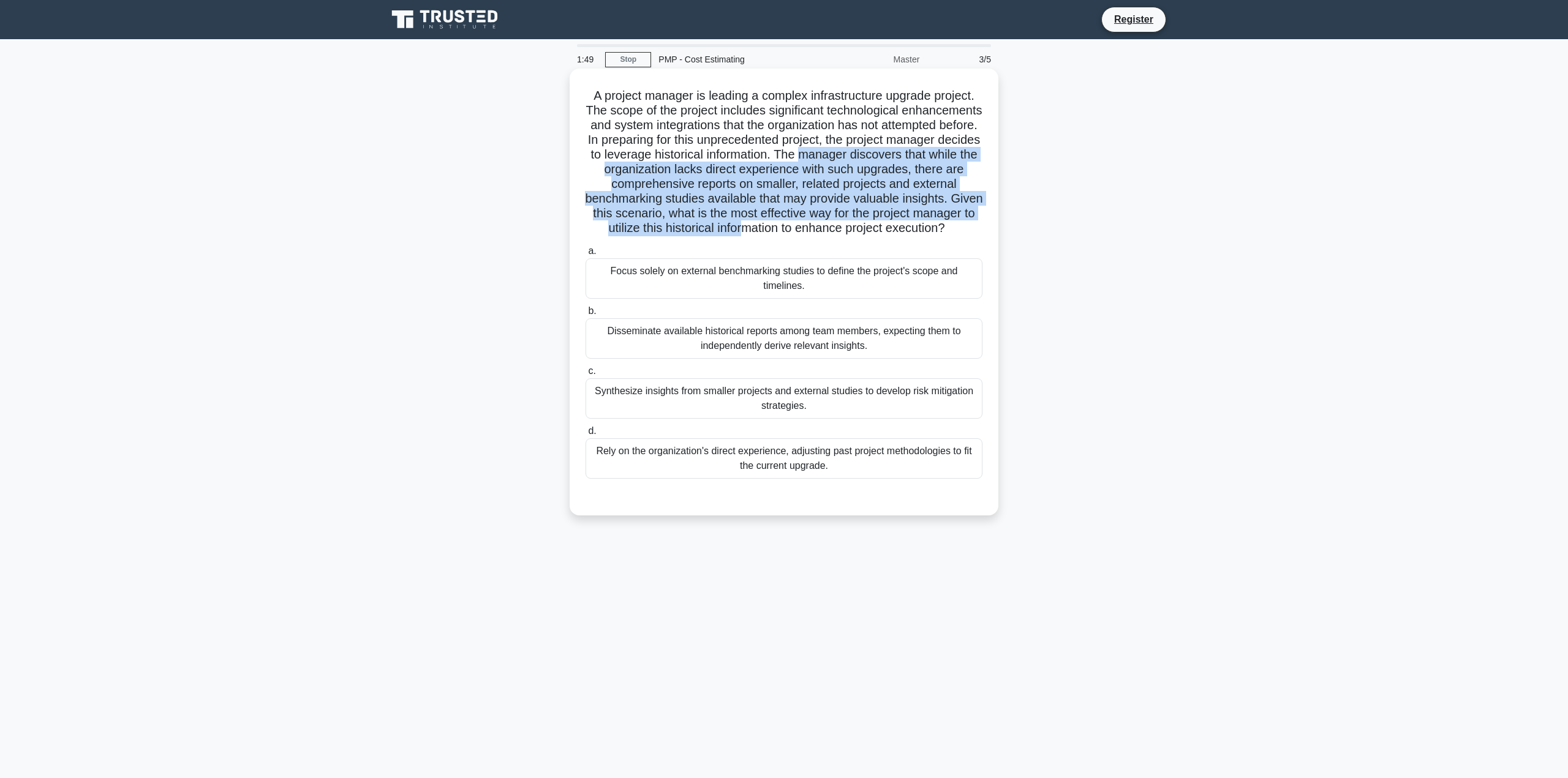
drag, startPoint x: 588, startPoint y: 169, endPoint x: 918, endPoint y: 234, distance: 336.3
click at [918, 235] on h5 "A project manager is leading a complex infrastructure upgrade project. The scop…" at bounding box center [784, 163] width 399 height 148
click at [840, 211] on h5 "A project manager is leading a complex infrastructure upgrade project. The scop…" at bounding box center [784, 163] width 399 height 148
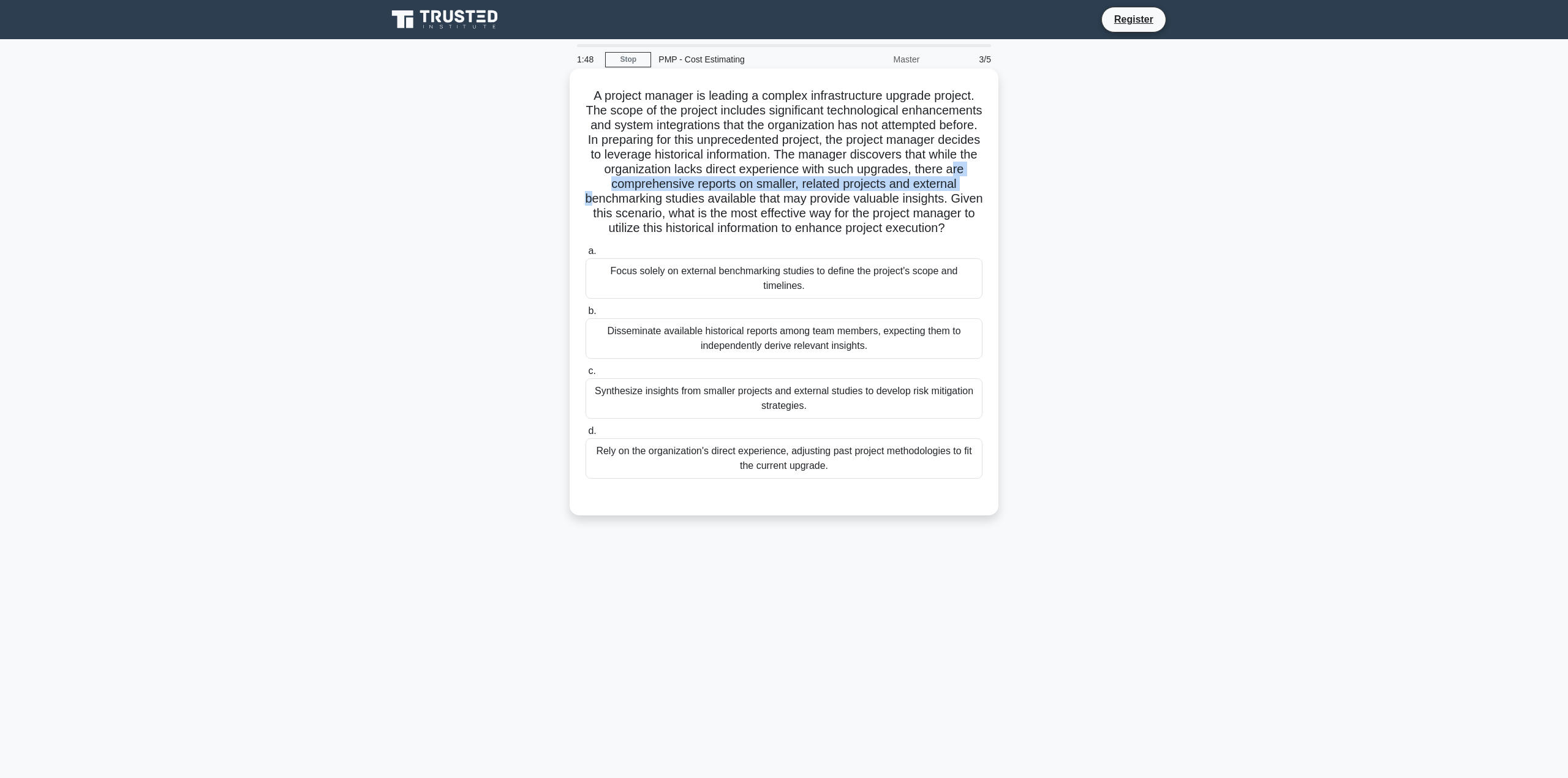
drag, startPoint x: 757, startPoint y: 196, endPoint x: 766, endPoint y: 188, distance: 12.0
click at [757, 186] on h5 "A project manager is leading a complex infrastructure upgrade project. The scop…" at bounding box center [784, 163] width 399 height 148
click at [874, 414] on div "Synthesize insights from smaller projects and external studies to develop risk …" at bounding box center [784, 398] width 397 height 40
click at [586, 375] on input "c. Synthesize insights from smaller projects and external studies to develop ri…" at bounding box center [586, 371] width 0 height 8
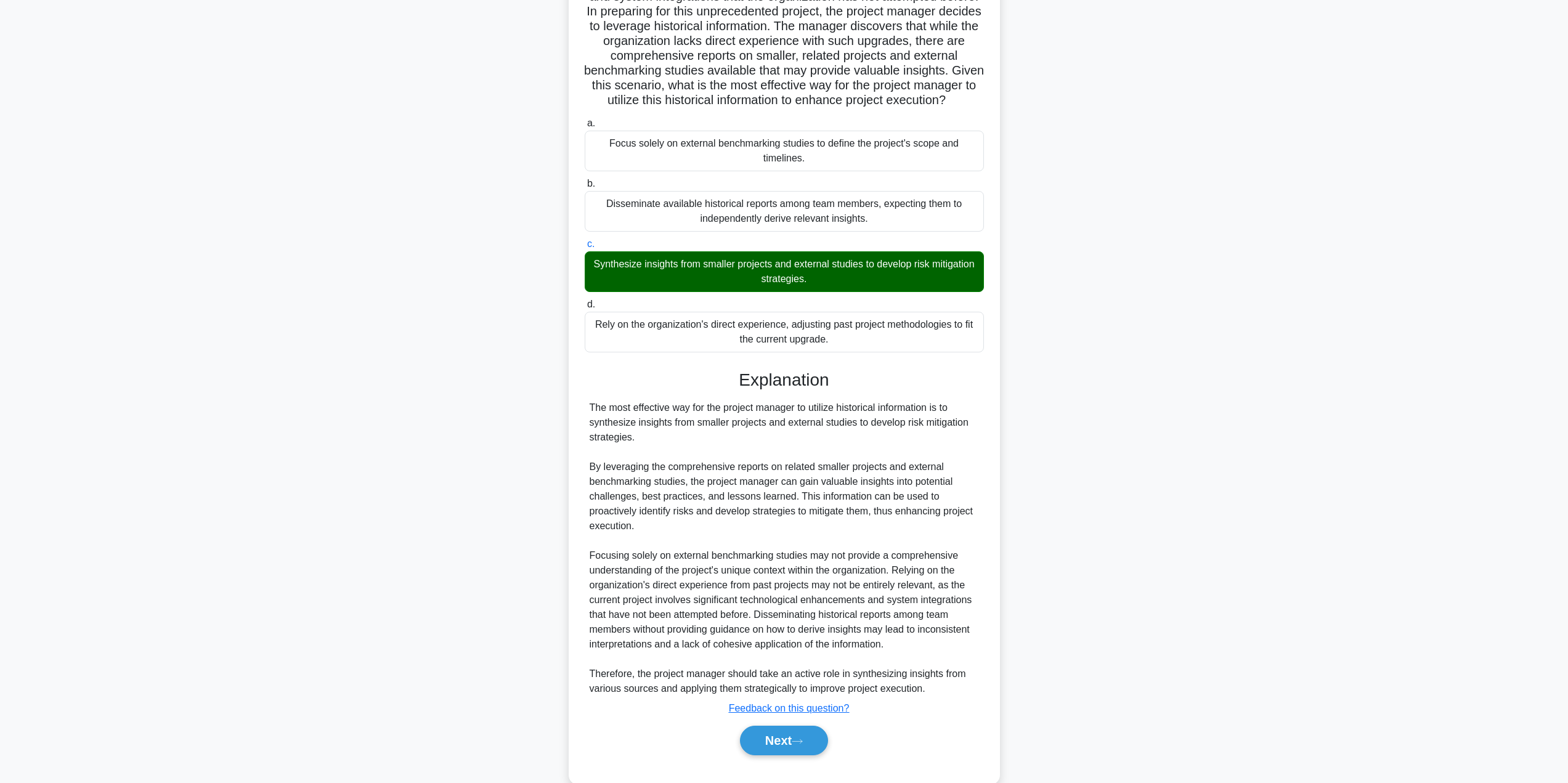
scroll to position [169, 0]
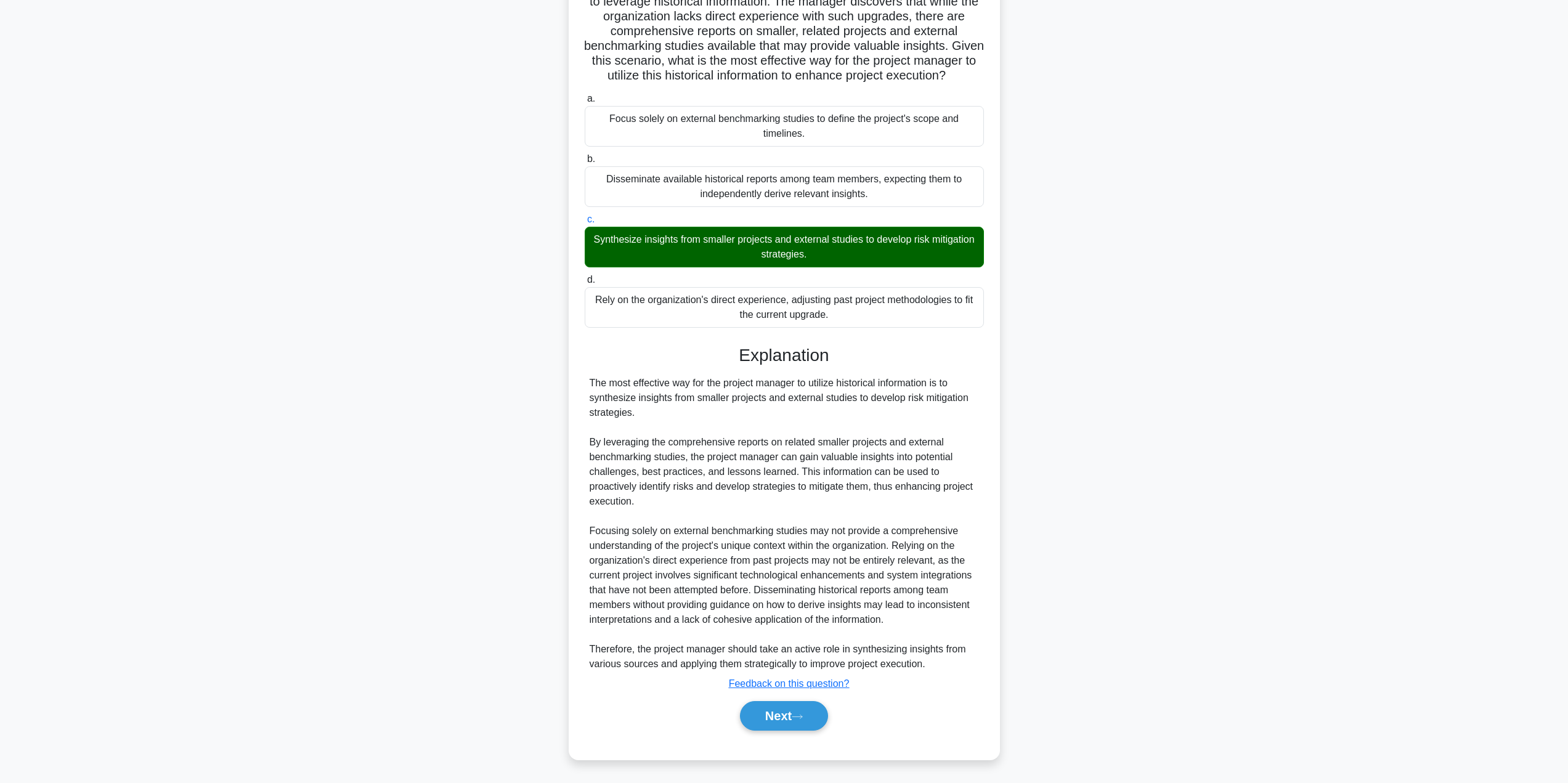
drag, startPoint x: 669, startPoint y: 412, endPoint x: 667, endPoint y: 369, distance: 43.0
click at [748, 384] on div "The most effective way for the project manager to utilize historical informatio…" at bounding box center [784, 523] width 390 height 296
drag, startPoint x: 667, startPoint y: 369, endPoint x: 659, endPoint y: 375, distance: 10.0
drag, startPoint x: 659, startPoint y: 375, endPoint x: 616, endPoint y: 417, distance: 60.1
click at [613, 419] on div "The most effective way for the project manager to utilize historical informatio…" at bounding box center [784, 523] width 390 height 296
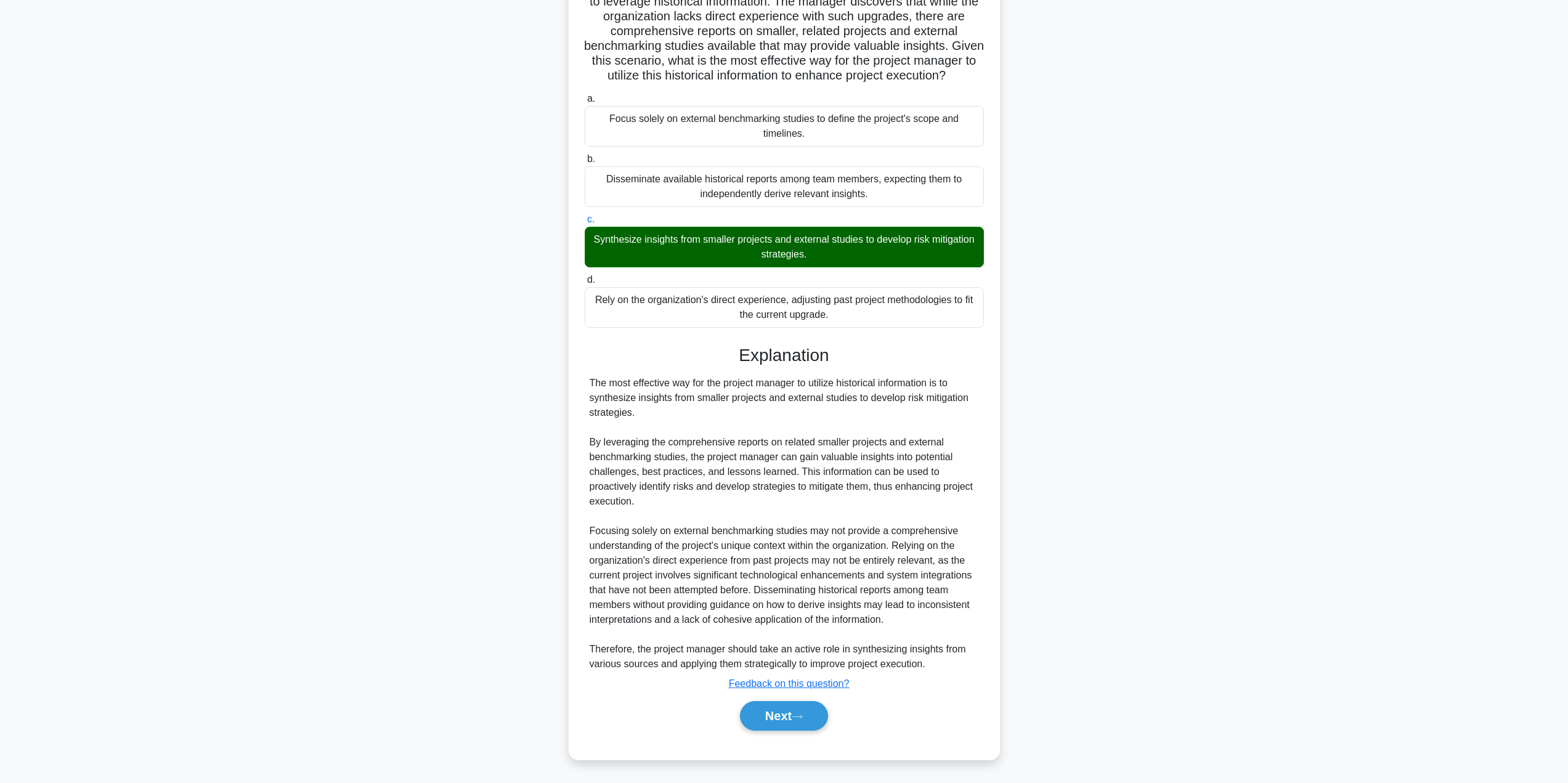
click at [593, 450] on div "The most effective way for the project manager to utilize historical informatio…" at bounding box center [784, 523] width 390 height 296
click at [662, 544] on div "The most effective way for the project manager to utilize historical informatio…" at bounding box center [784, 523] width 390 height 296
click at [765, 719] on button "Next" at bounding box center [784, 715] width 88 height 30
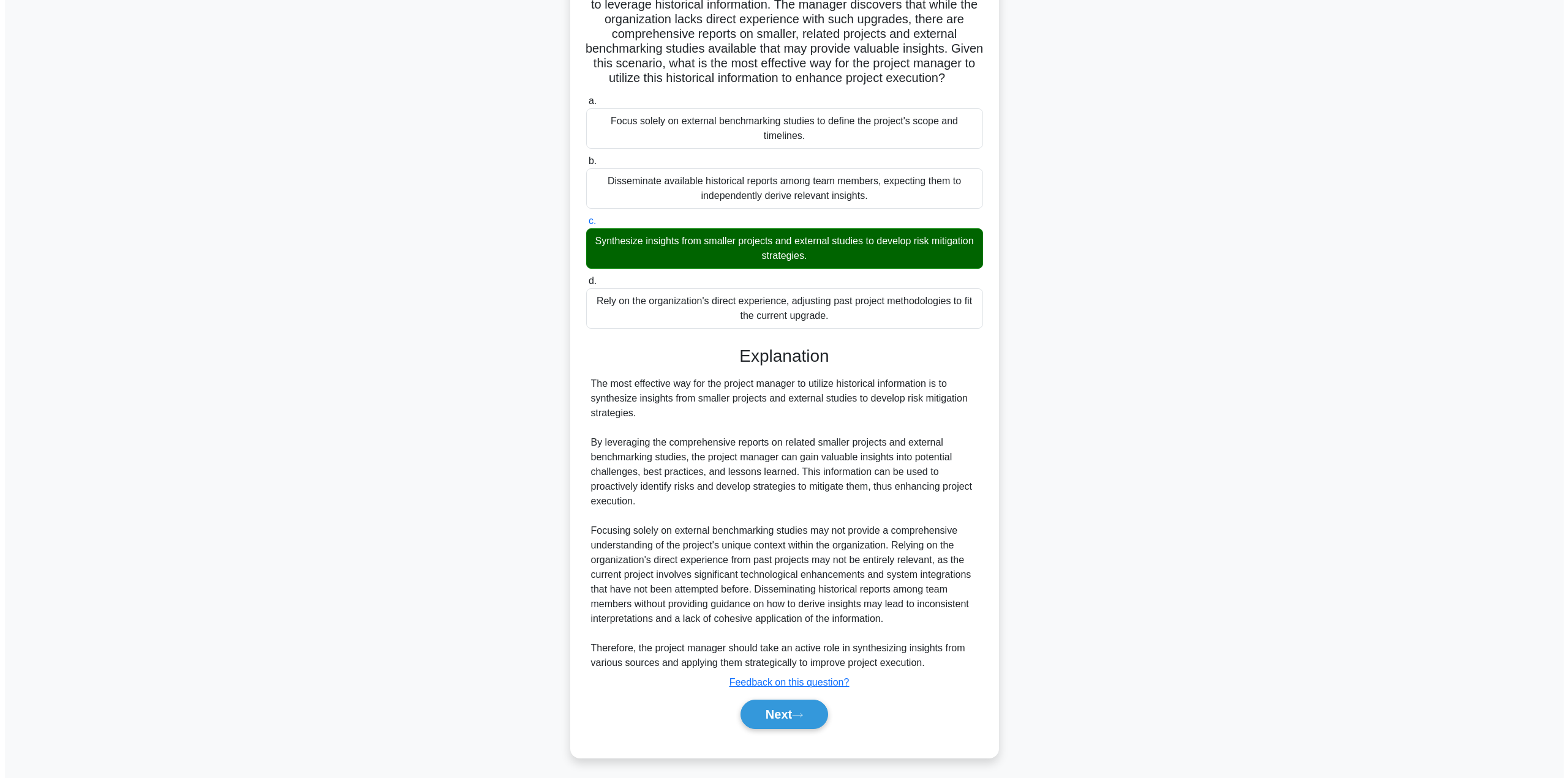
scroll to position [0, 0]
